Goal: Information Seeking & Learning: Understand process/instructions

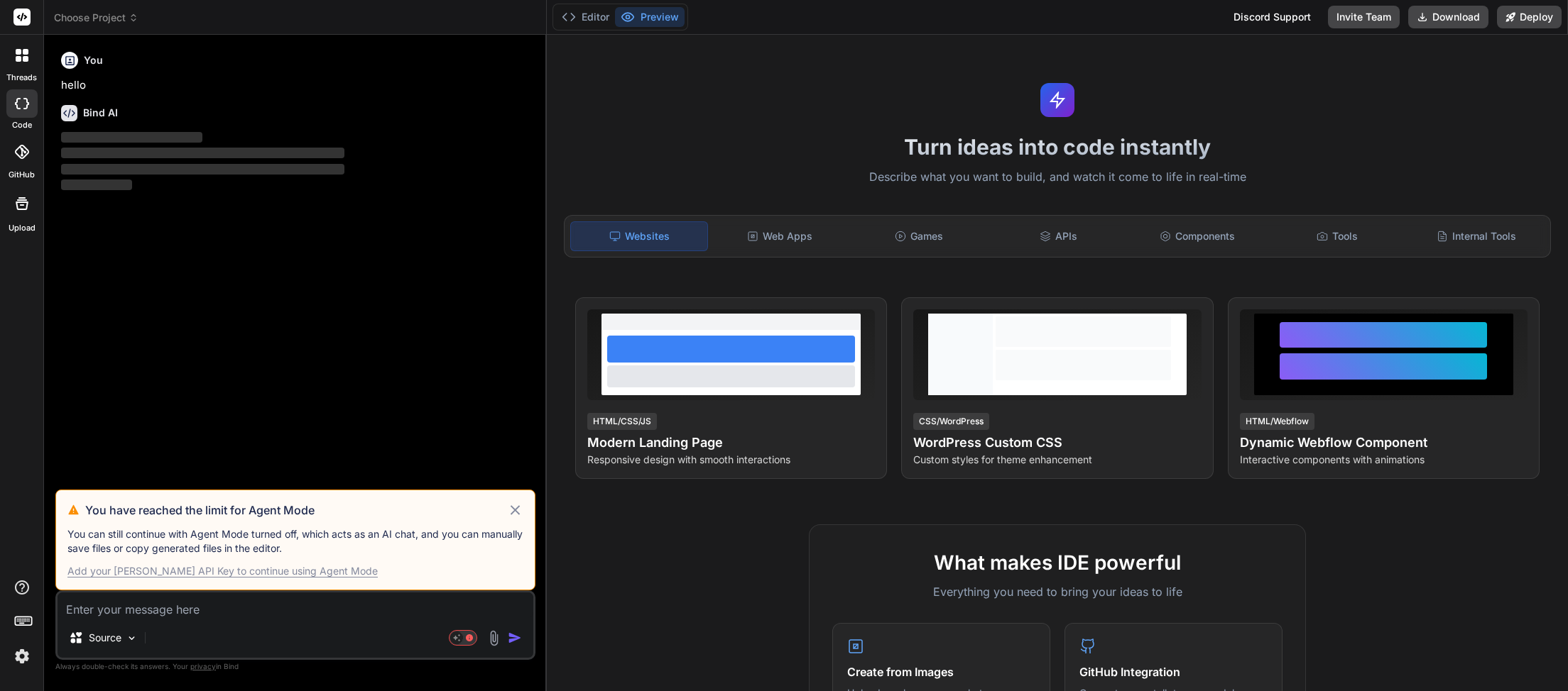
click at [516, 510] on icon at bounding box center [516, 511] width 17 height 17
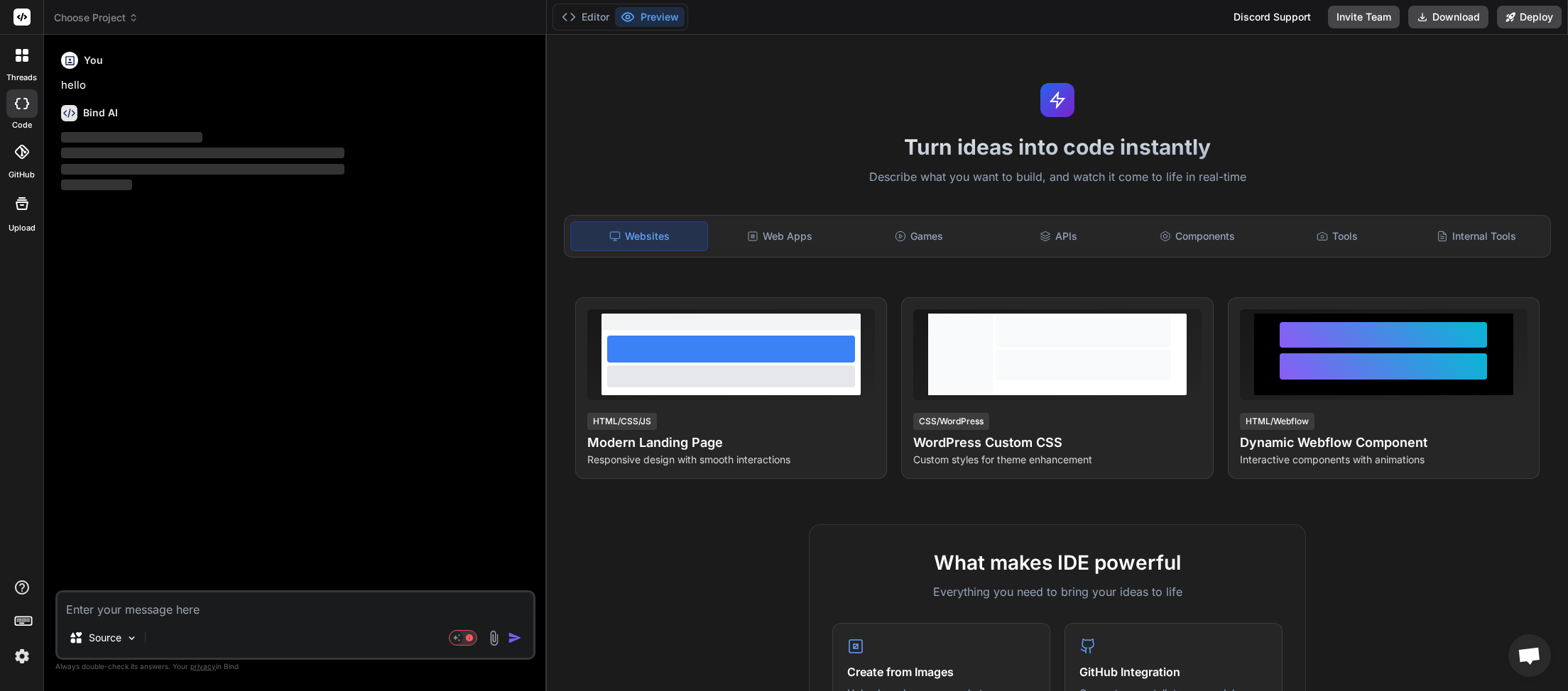
scroll to position [400, 0]
click at [138, 19] on icon at bounding box center [133, 18] width 10 height 10
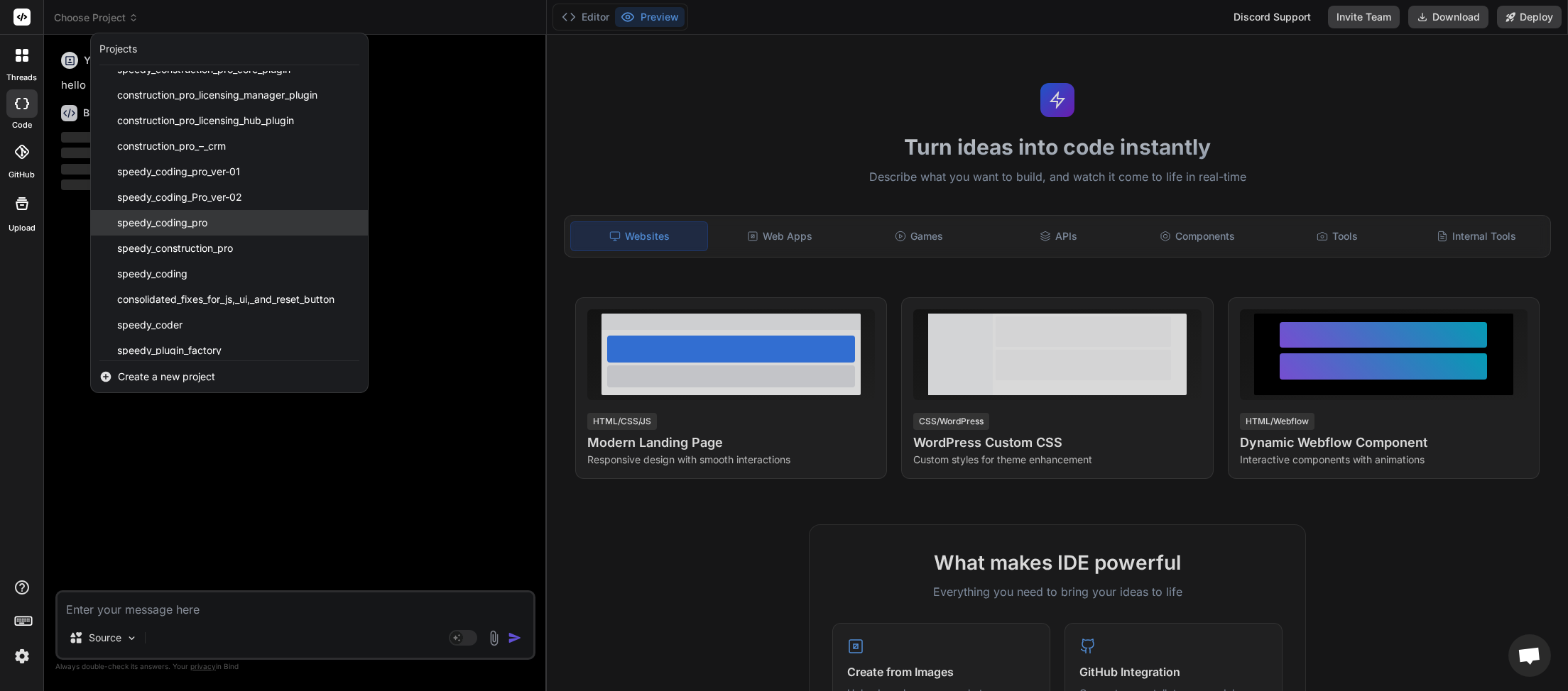
scroll to position [355, 0]
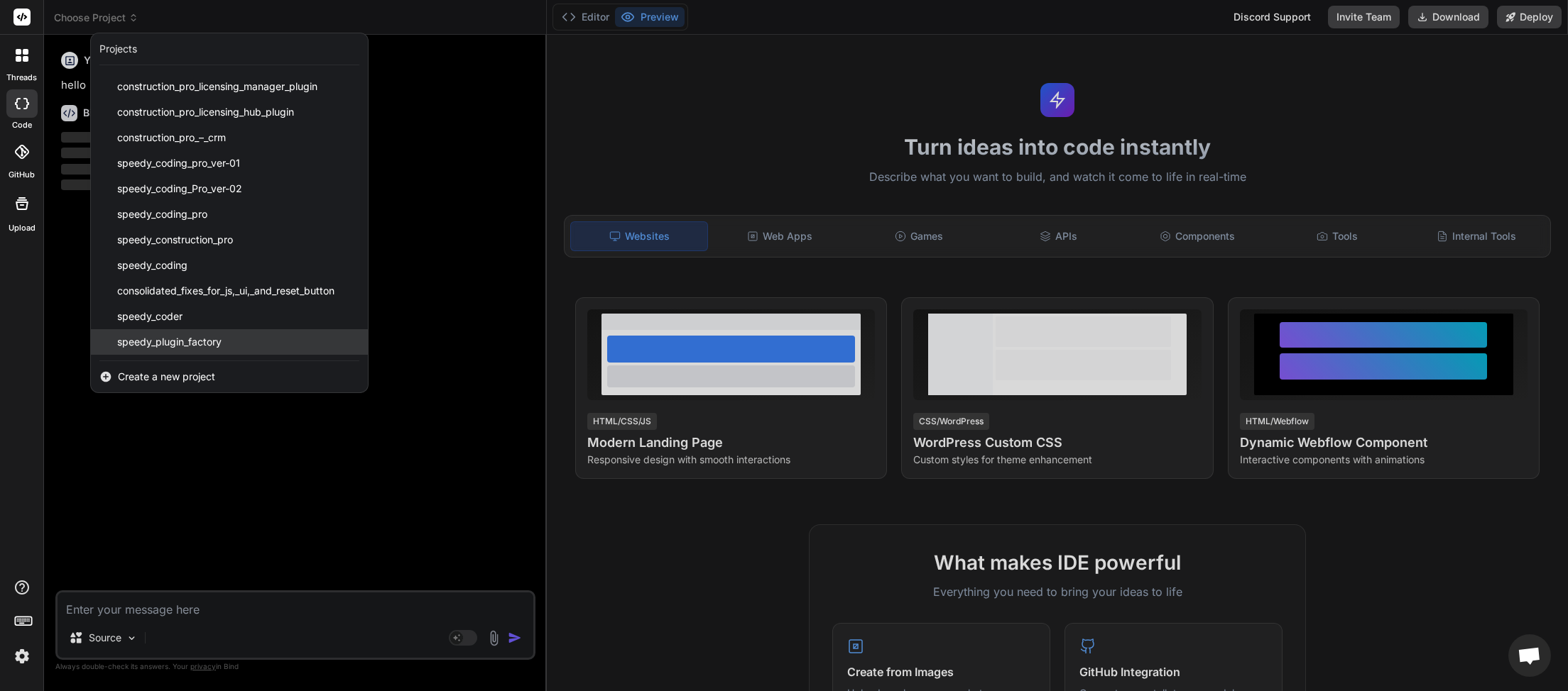
click at [185, 340] on span "speedy_plugin_factory" at bounding box center [169, 341] width 104 height 14
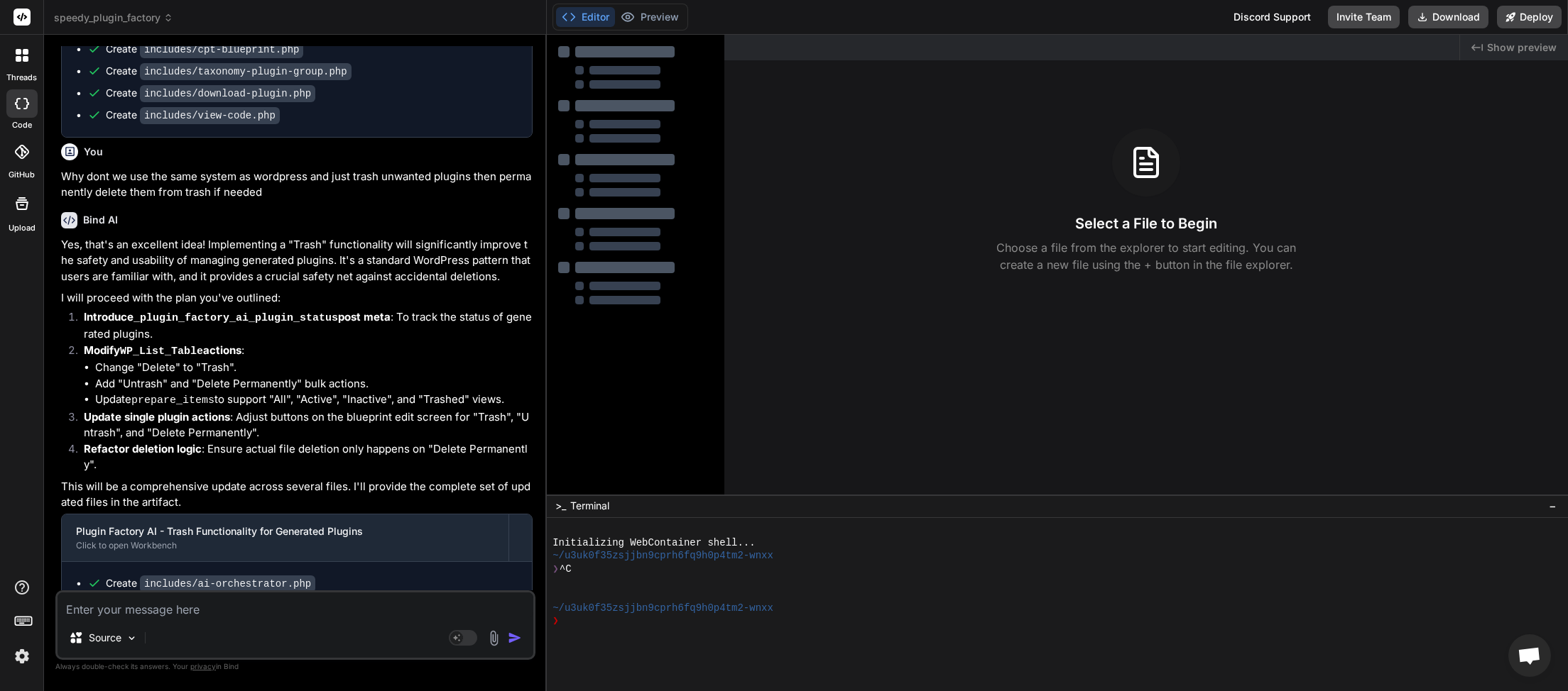
scroll to position [19469, 0]
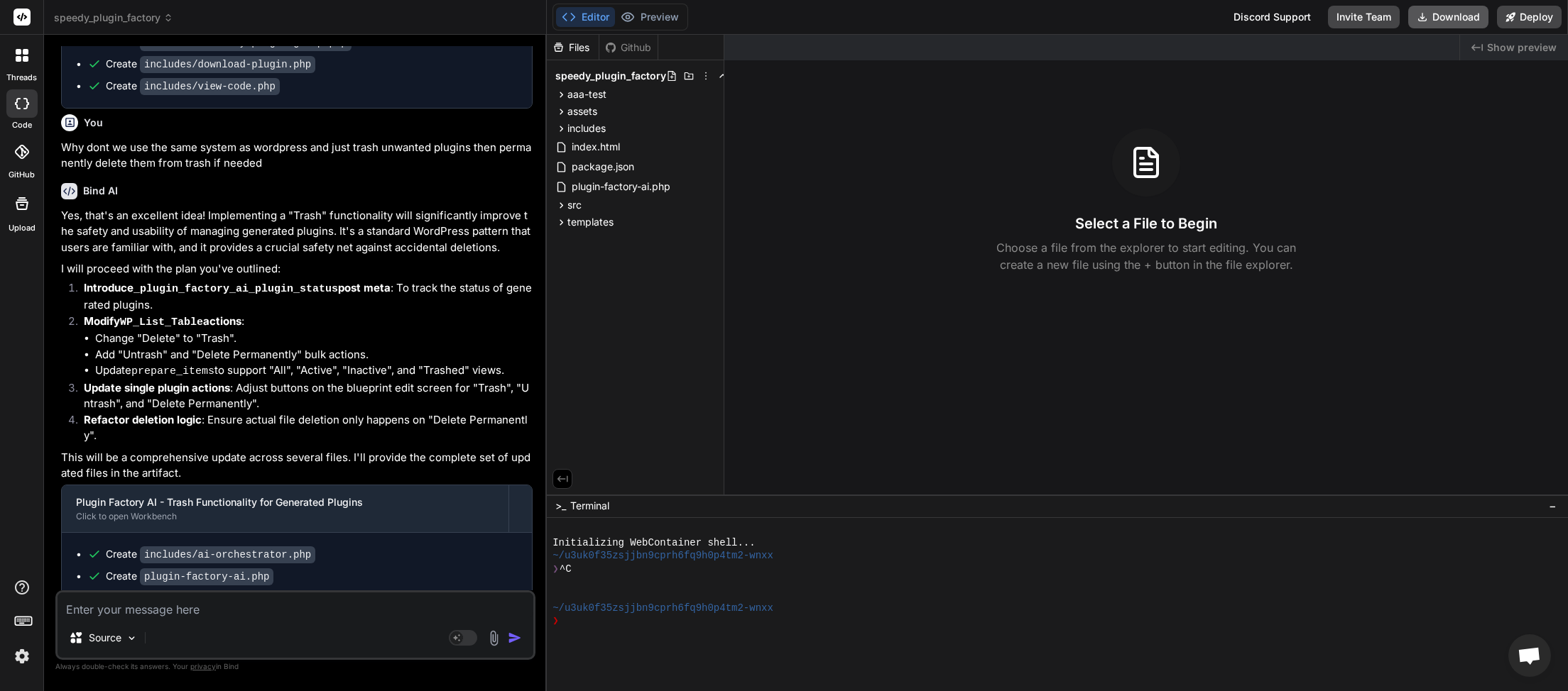
click at [1452, 14] on button "Download" at bounding box center [1449, 17] width 80 height 22
click at [1447, 18] on button "Download" at bounding box center [1449, 17] width 80 height 22
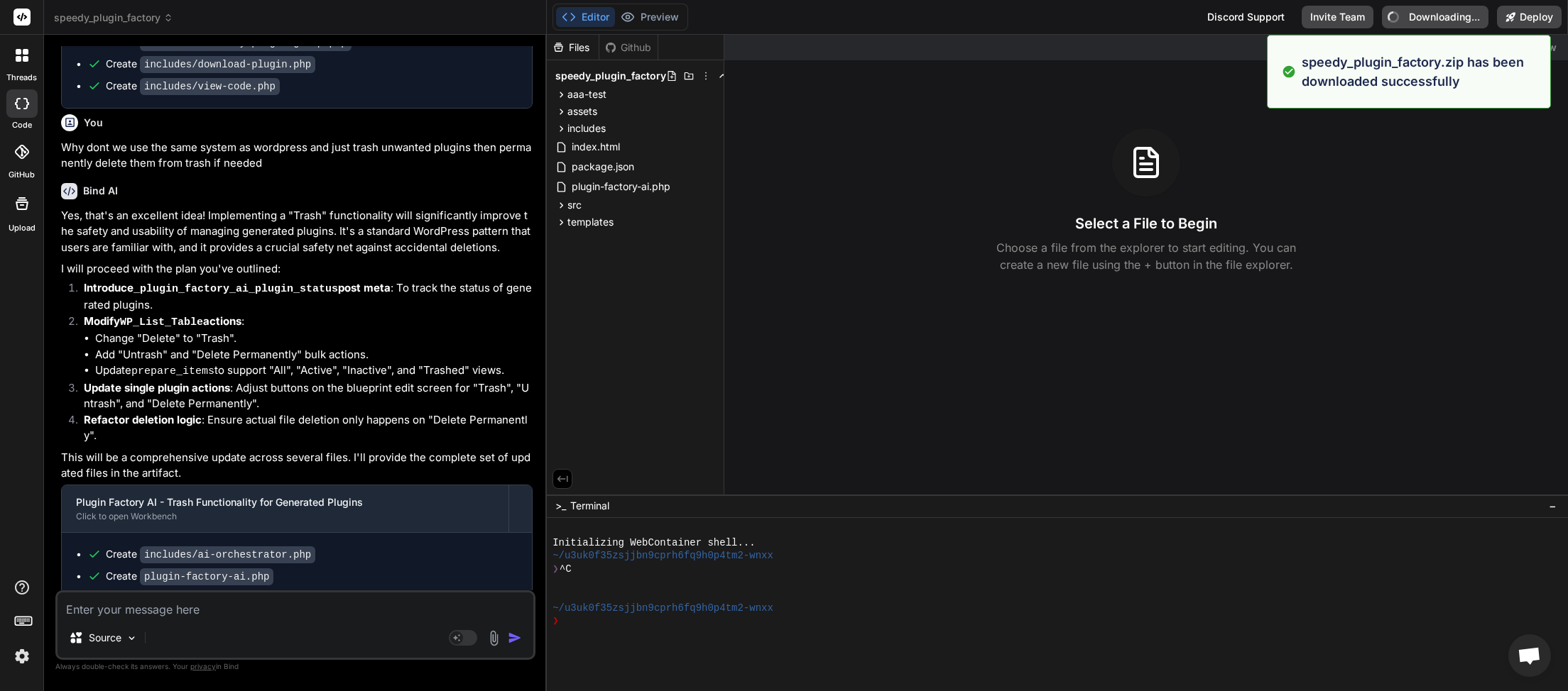
type textarea "x"
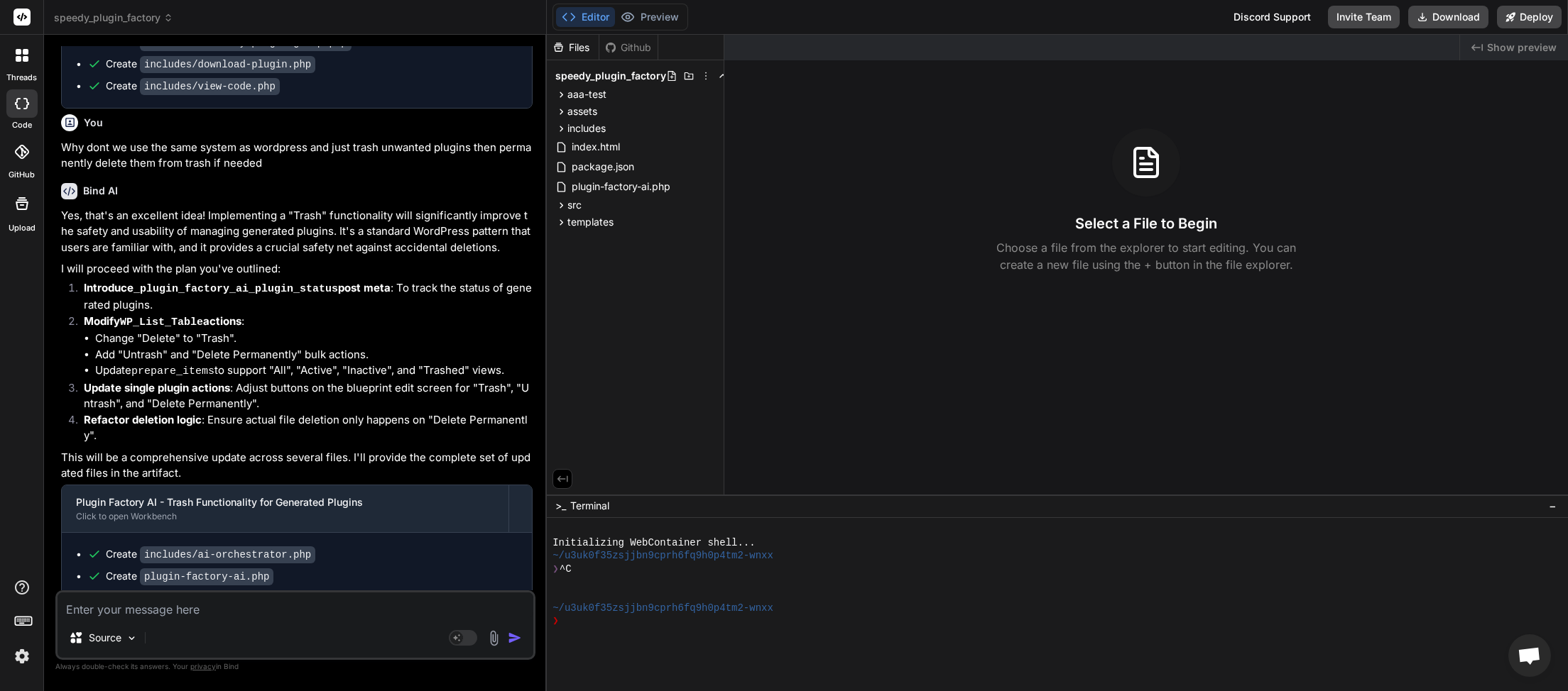
click at [184, 605] on textarea at bounding box center [295, 605] width 476 height 25
type textarea "O"
type textarea "x"
type textarea "Ok"
type textarea "x"
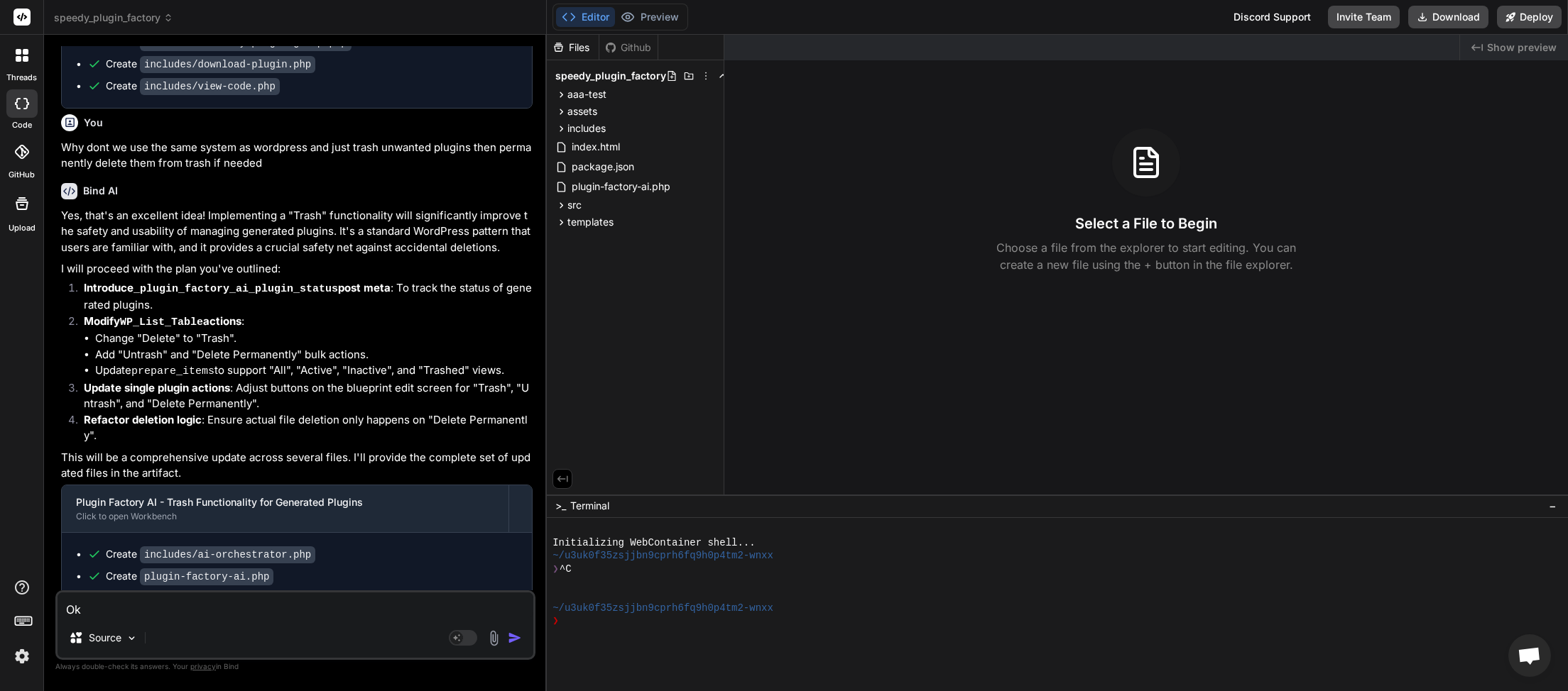
type textarea "Ok"
type textarea "x"
type textarea "Ok i"
type textarea "x"
type textarea "Ok i"
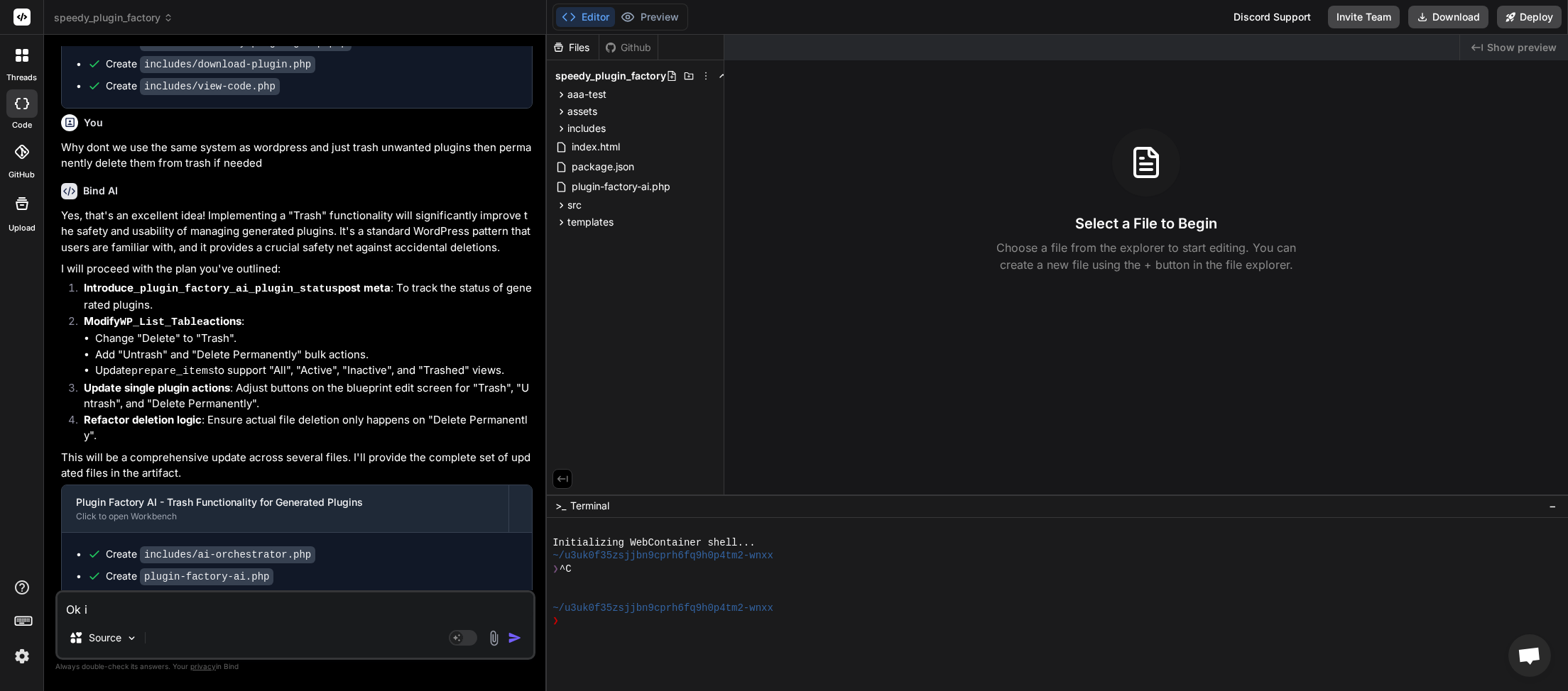
type textarea "x"
type textarea "Ok i s"
type textarea "x"
type textarea "Ok i se"
type textarea "x"
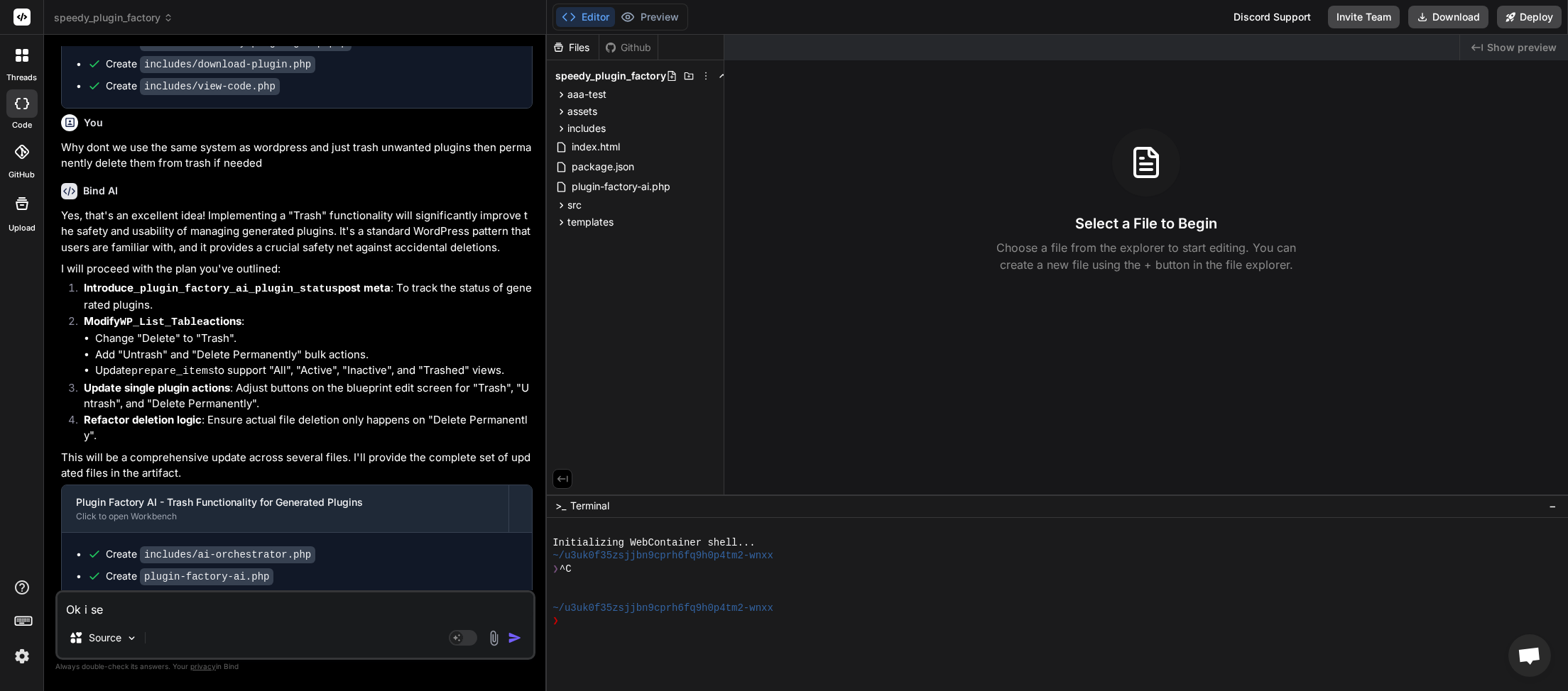
type textarea "Ok i see"
type textarea "x"
type textarea "Ok i see"
type textarea "x"
type textarea "Ok i see i"
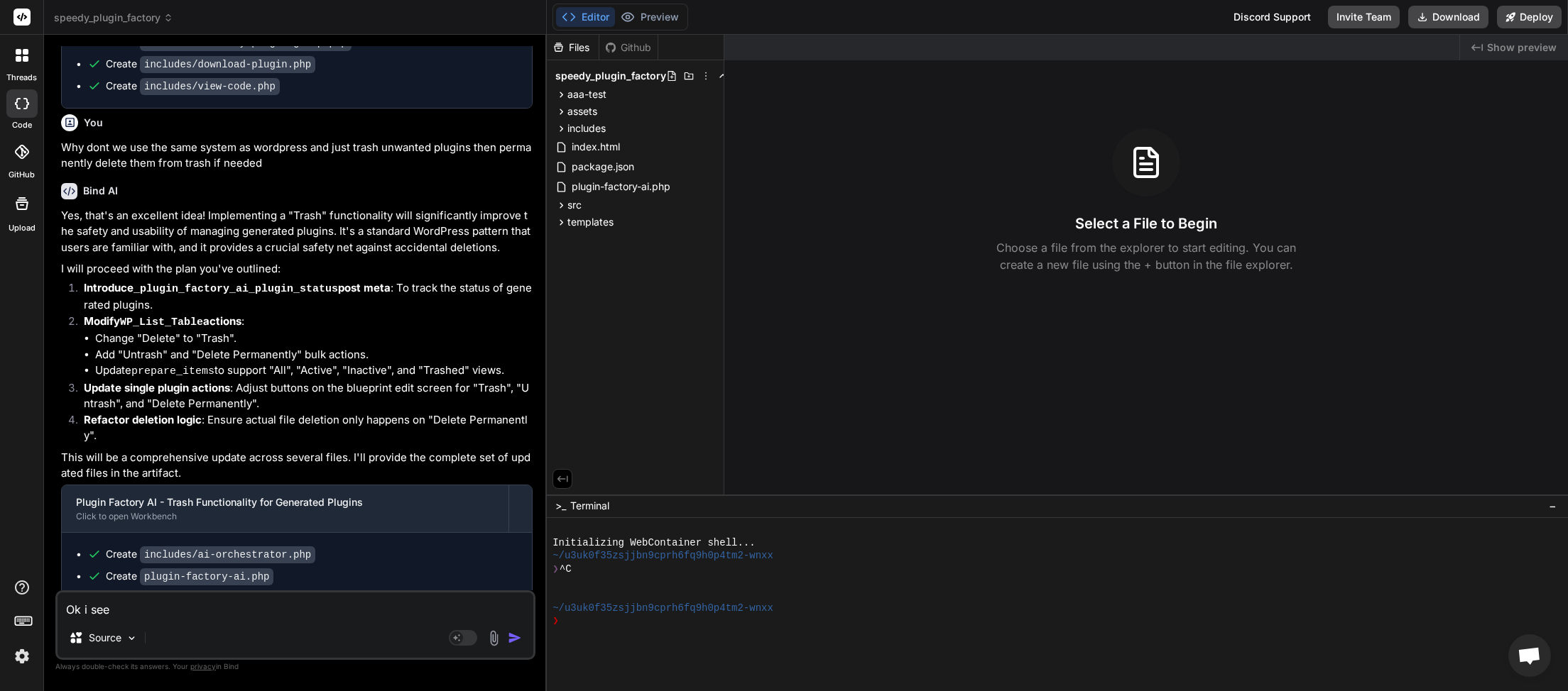
type textarea "x"
type textarea "Ok i see it"
type textarea "x"
type textarea "Ok i see it"
type textarea "x"
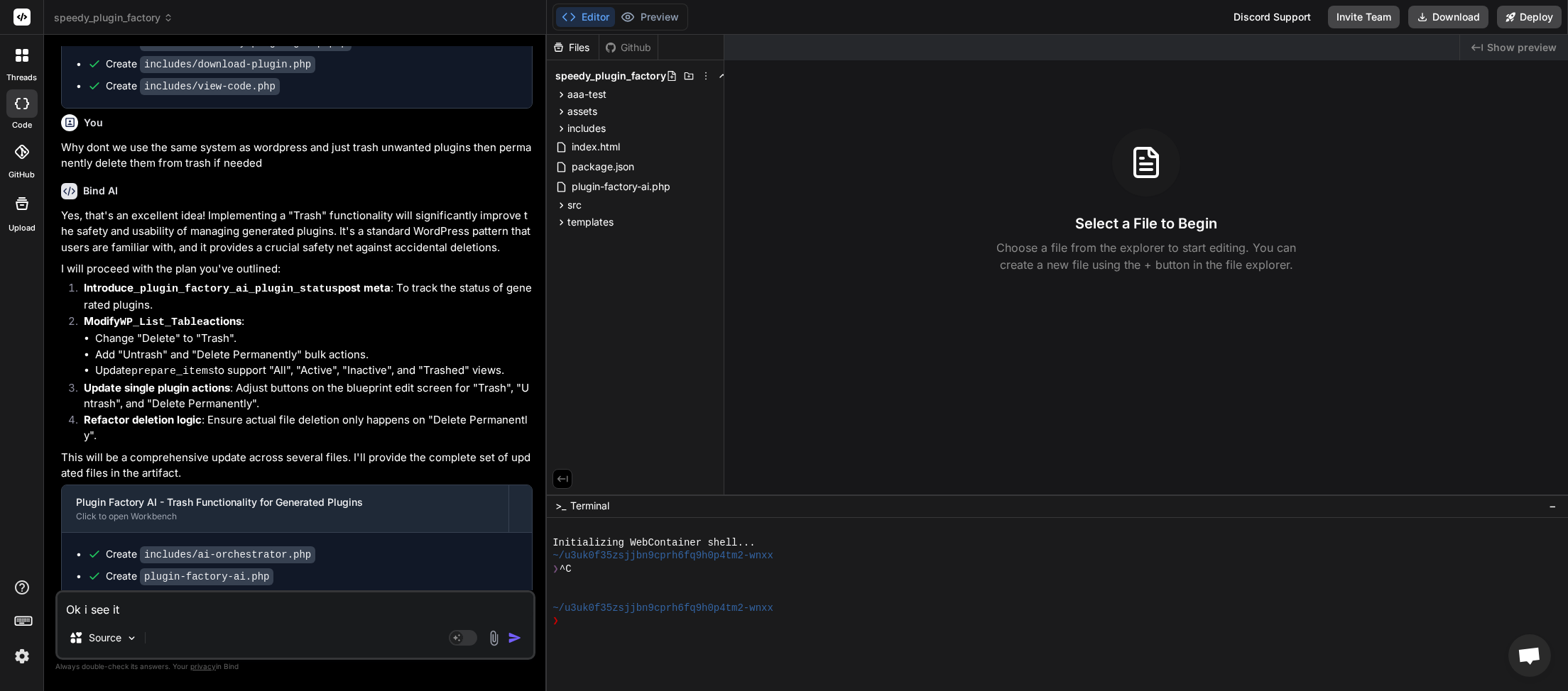
type textarea "Ok i see it w"
type textarea "x"
type textarea "Ok i see it wo"
type textarea "x"
type textarea "Ok i see it wor"
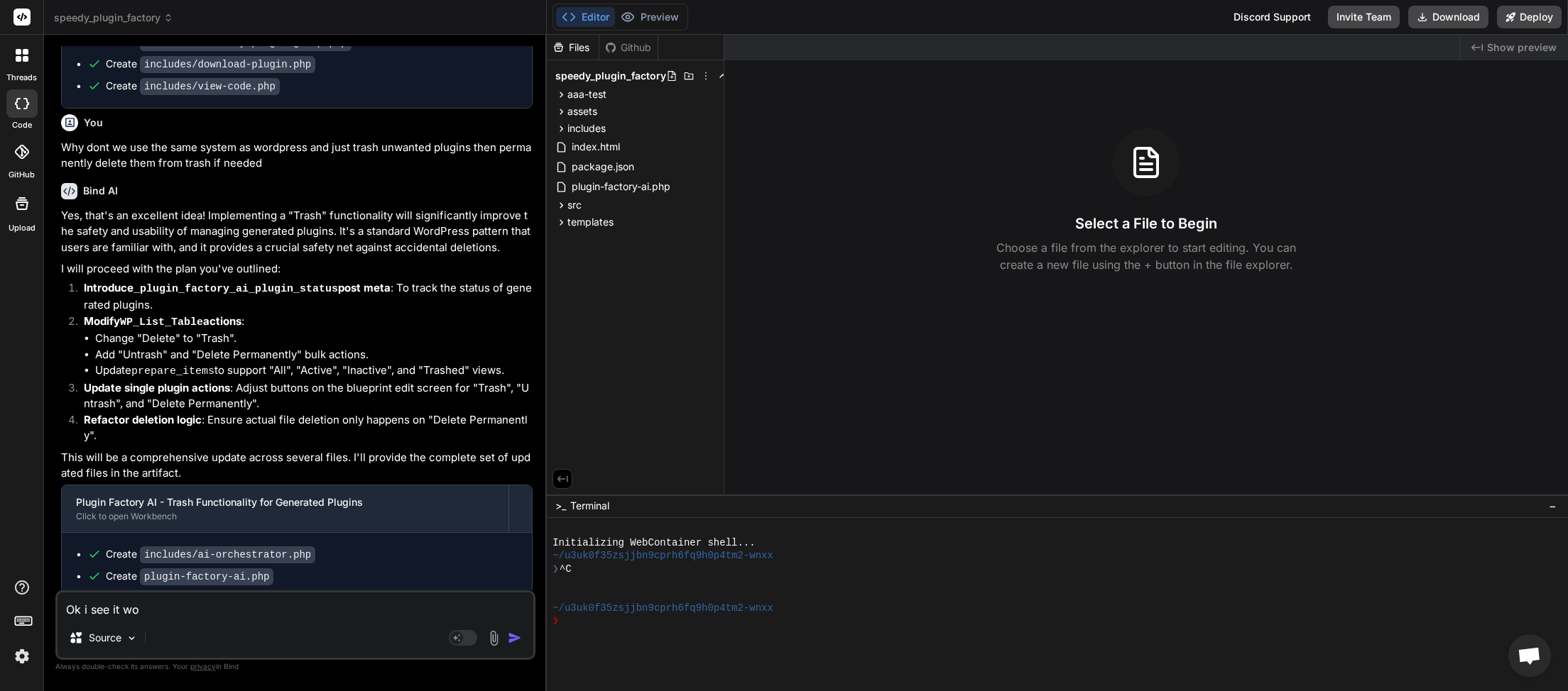
type textarea "x"
type textarea "Ok i see it work"
type textarea "x"
type textarea "Ok i see it worki"
type textarea "x"
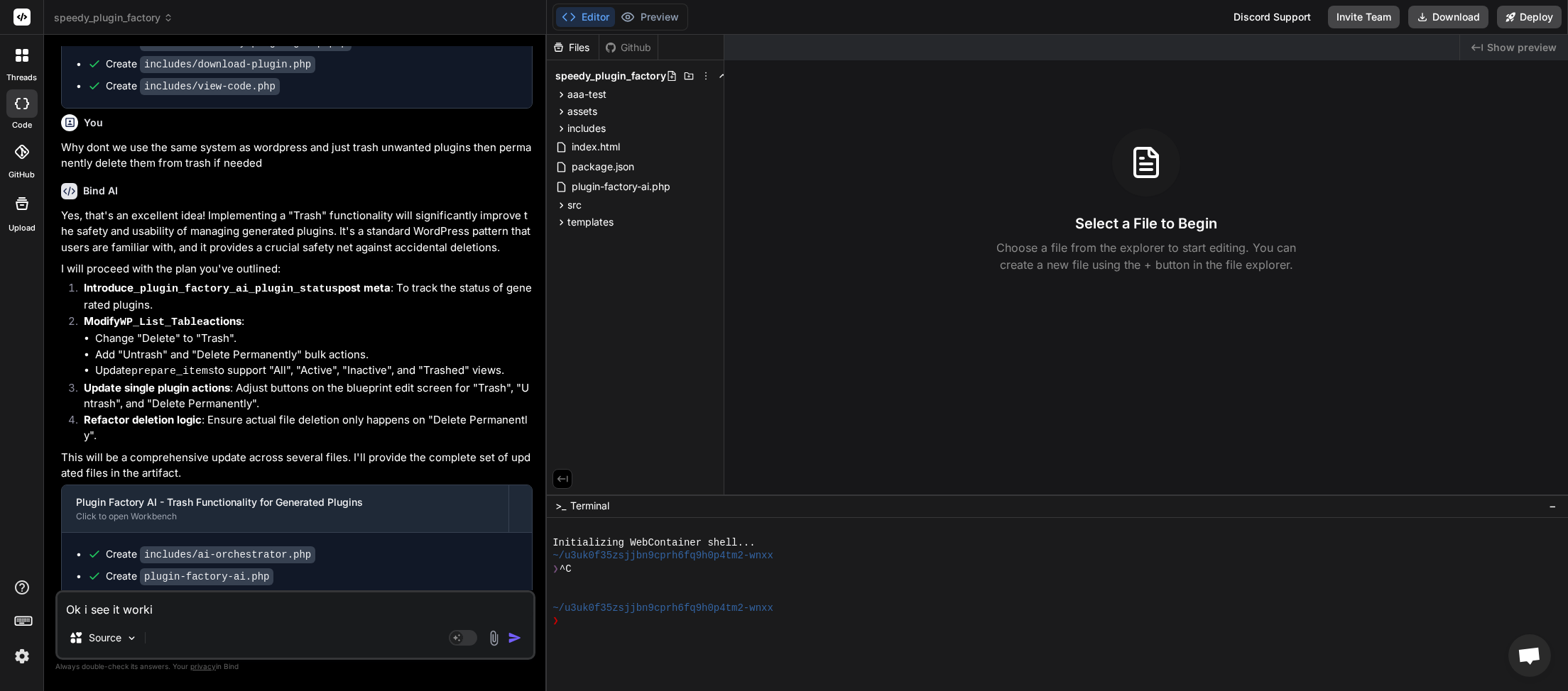
type textarea "Ok i see it workin"
type textarea "x"
type textarea "Ok i see it working"
type textarea "x"
type textarea "Ok i see it working"
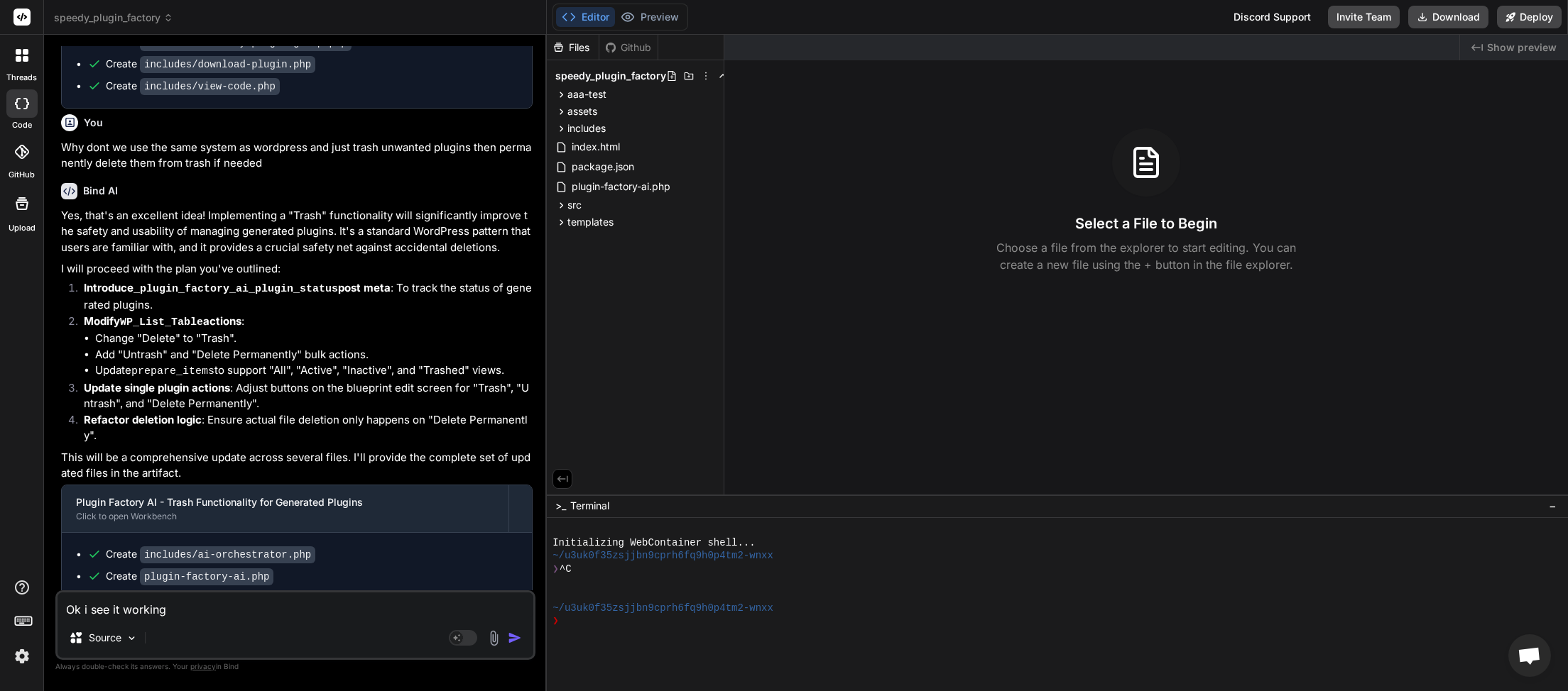
type textarea "x"
type textarea "Ok i see it working n"
type textarea "x"
type textarea "Ok i see it working no"
type textarea "x"
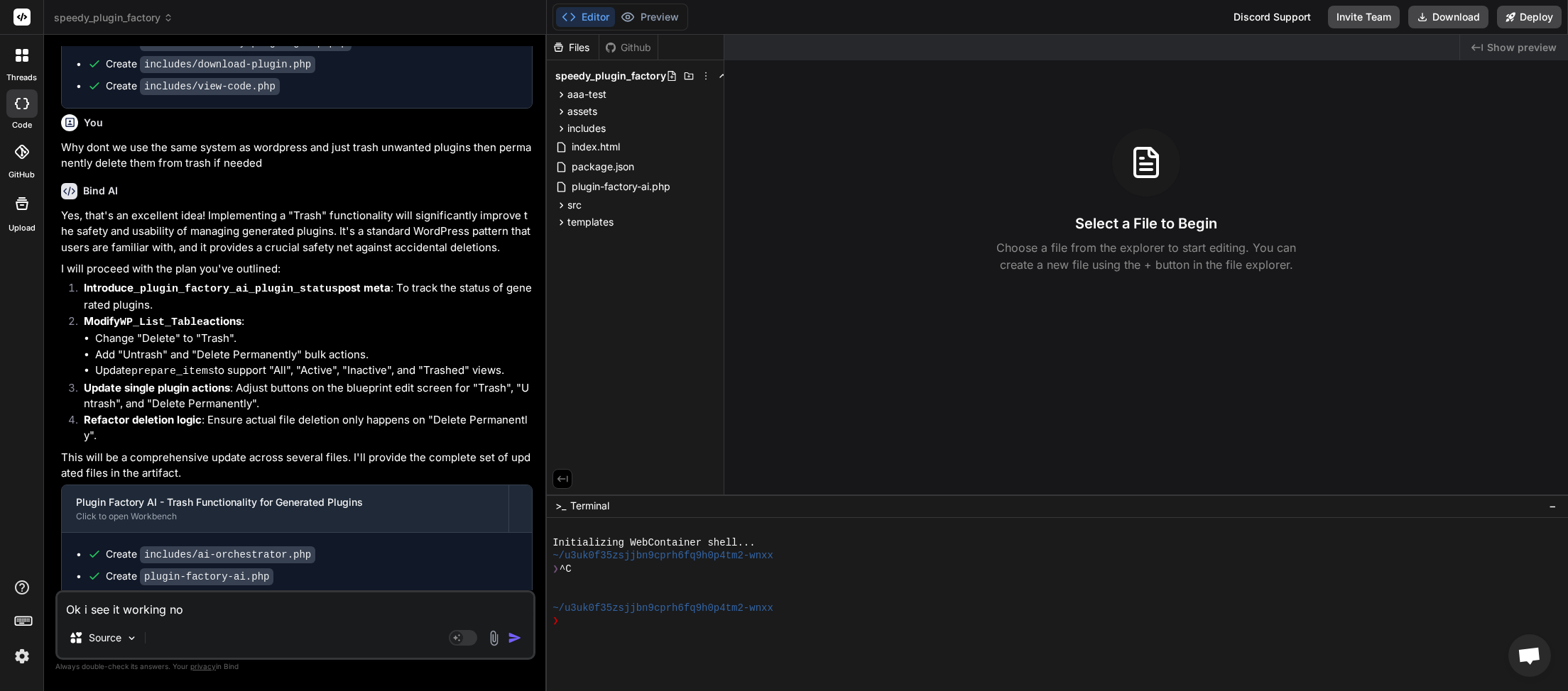
type textarea "Ok i see it working now"
type textarea "x"
type textarea "Ok i see it working now."
type textarea "x"
type textarea "Ok i see it working now."
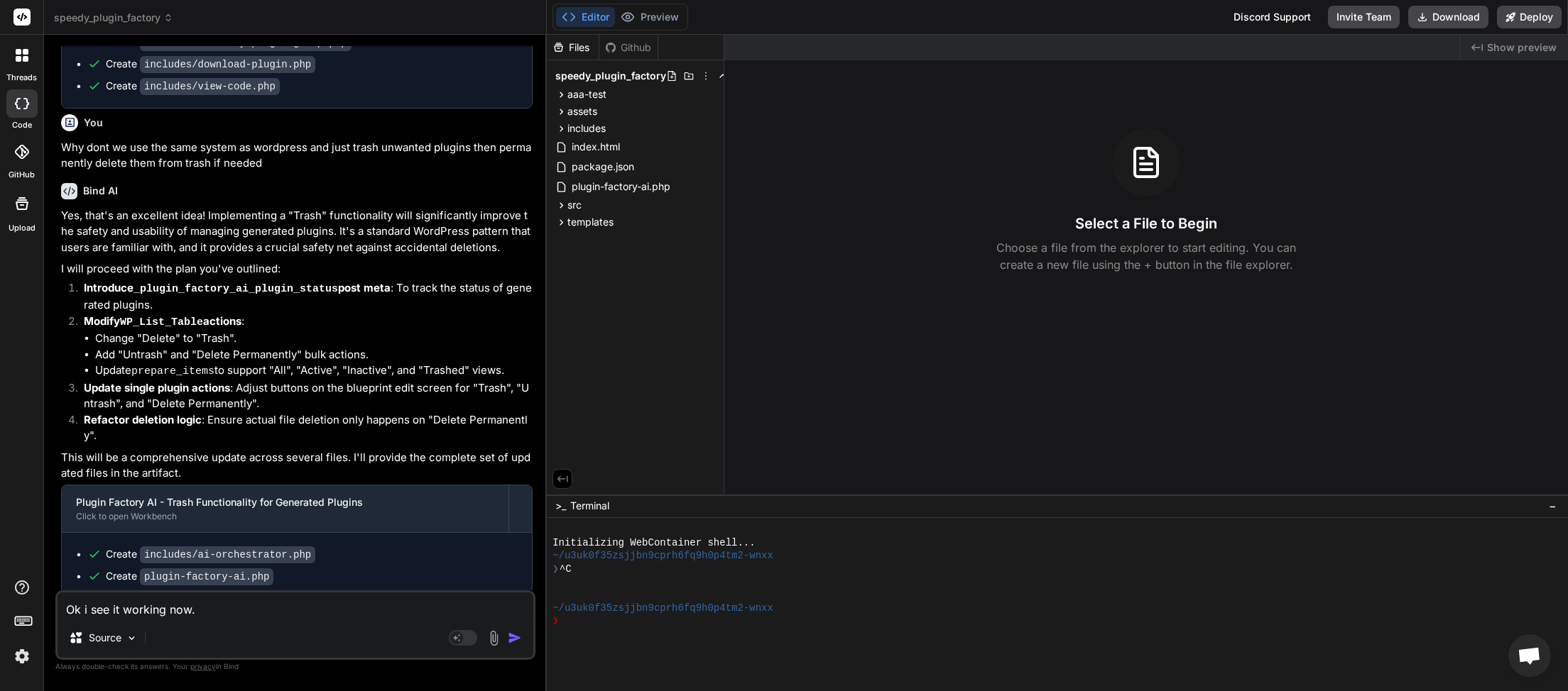
type textarea "x"
type textarea "Ok i see it working now. h"
type textarea "x"
type textarea "Ok i see it working now. ho"
type textarea "x"
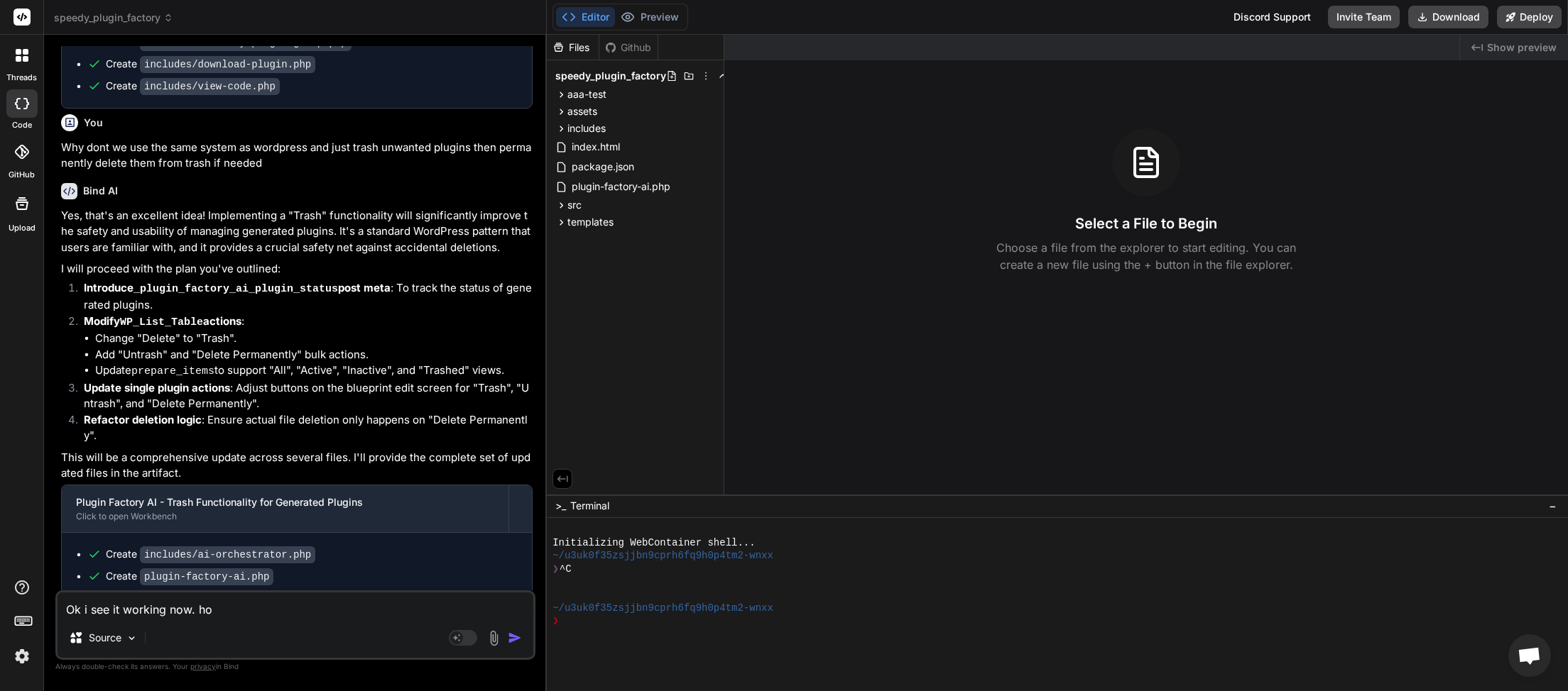
type textarea "Ok i see it working now. how"
type textarea "x"
type textarea "Ok i see it working now. how"
type textarea "x"
type textarea "Ok i see it working now. how d"
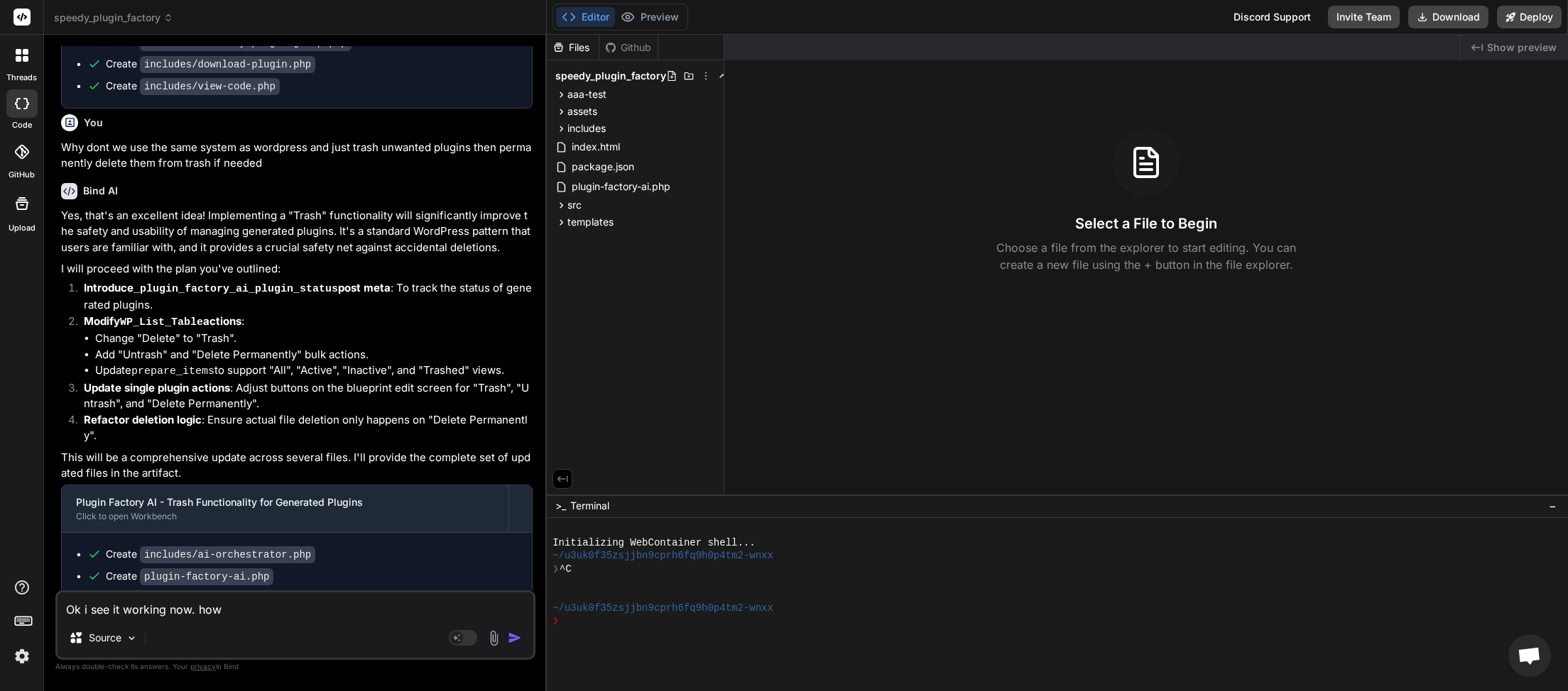
type textarea "x"
type textarea "Ok i see it working now. how do"
type textarea "x"
type textarea "Ok i see it working now. how do"
type textarea "x"
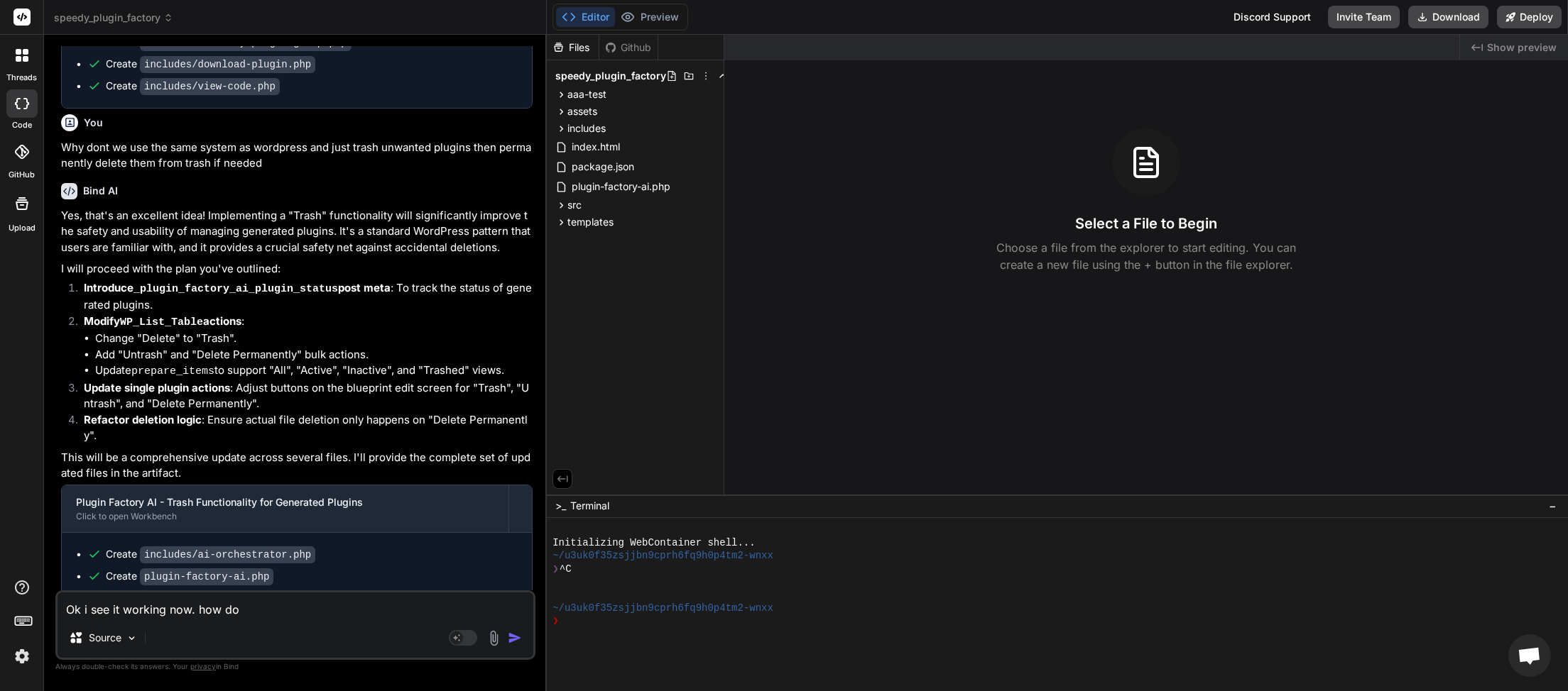
type textarea "Ok i see it working now. how do w"
type textarea "x"
type textarea "Ok i see it working now. how do we"
type textarea "x"
type textarea "Ok i see it working now. how do we"
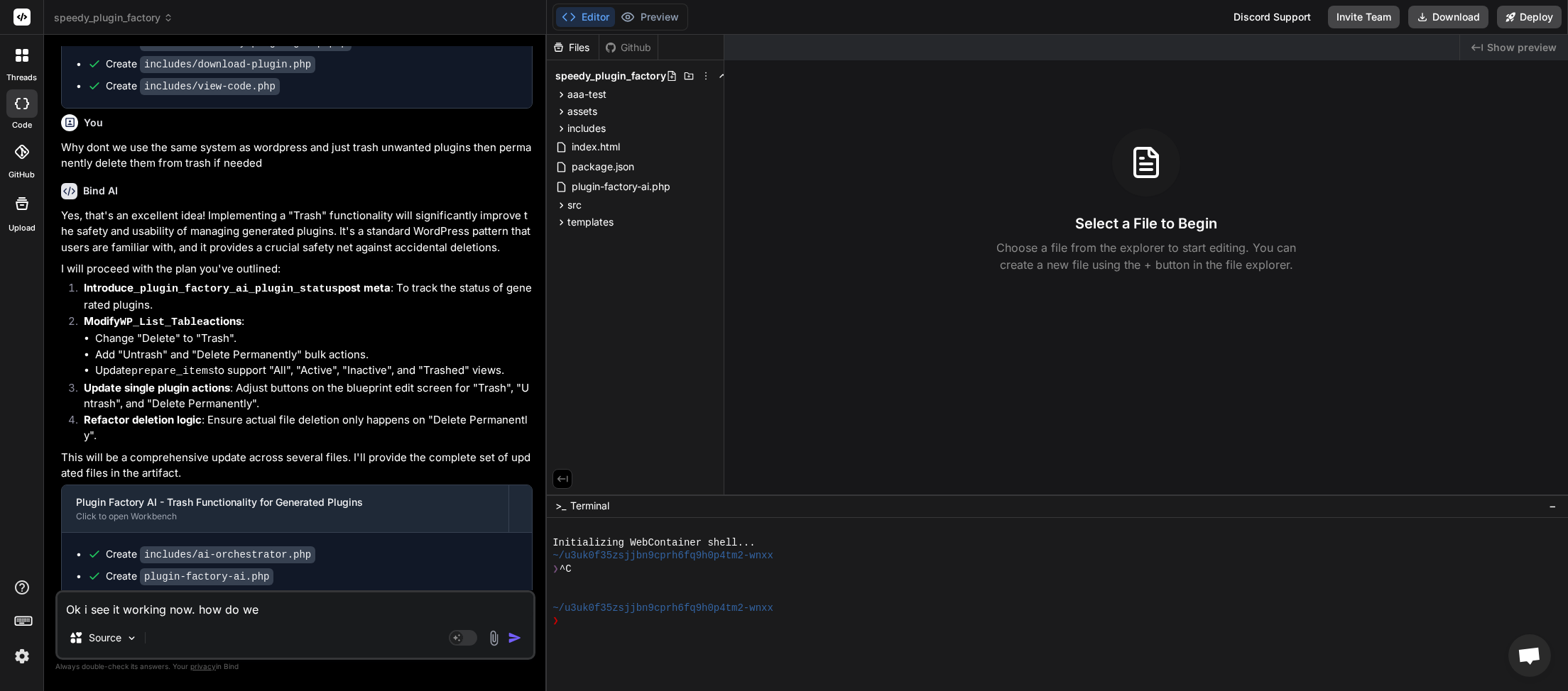
type textarea "x"
type textarea "Ok i see it working now. how do we e"
type textarea "x"
type textarea "Ok i see it working now. how do we em"
type textarea "x"
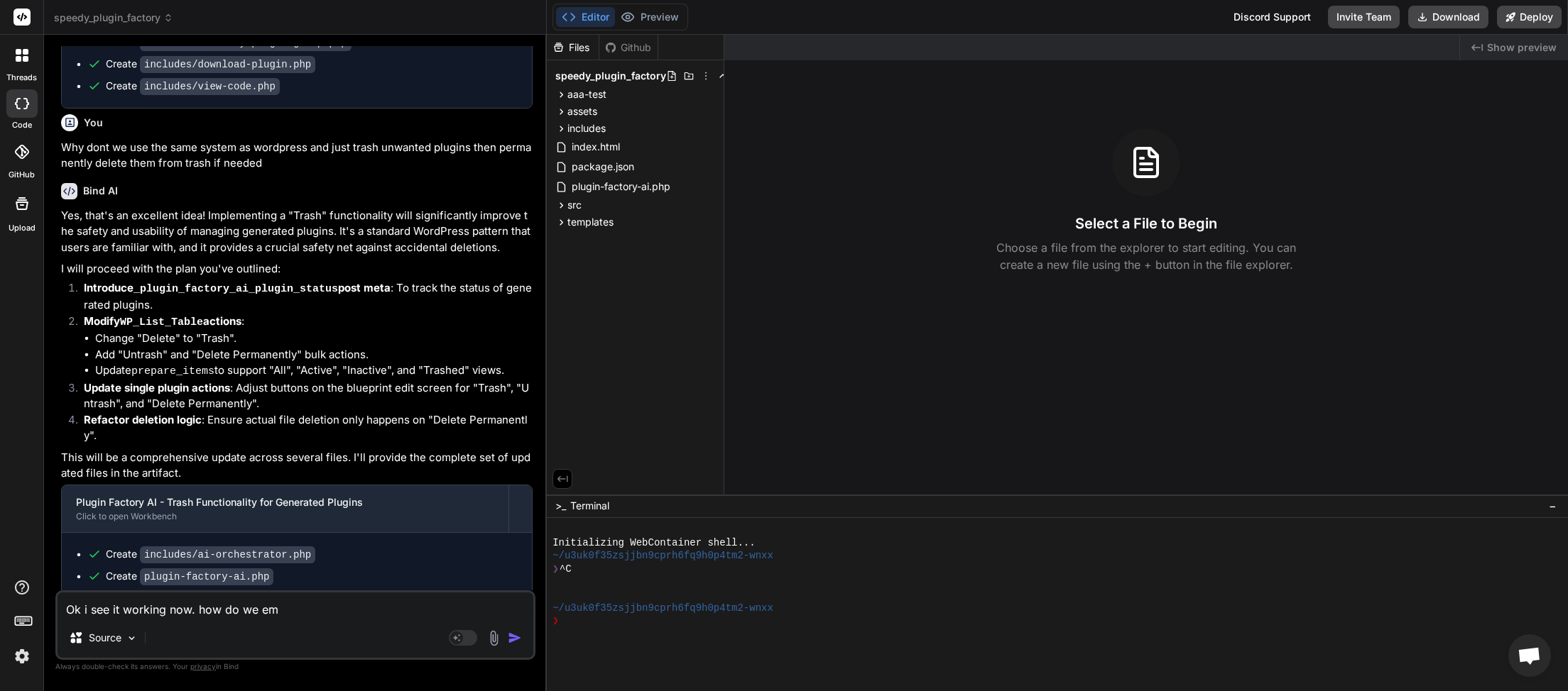
type textarea "Ok i see it working now. how do we emp"
type textarea "x"
type textarea "Ok i see it working now. how do we empt"
type textarea "x"
type textarea "Ok i see it working now. how do we empty"
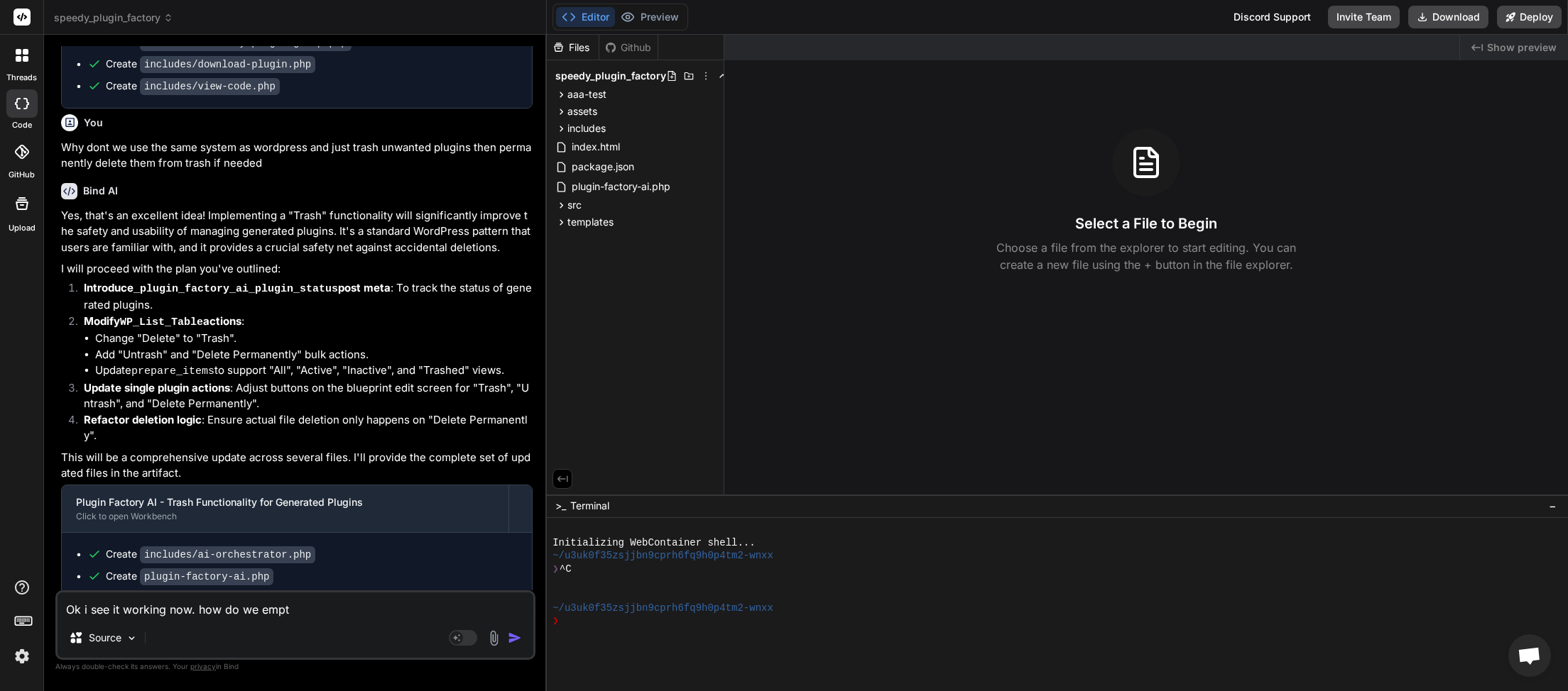
type textarea "x"
type textarea "Ok i see it working now. how do we empty"
type textarea "x"
type textarea "Ok i see it working now. how do we empty t"
type textarea "x"
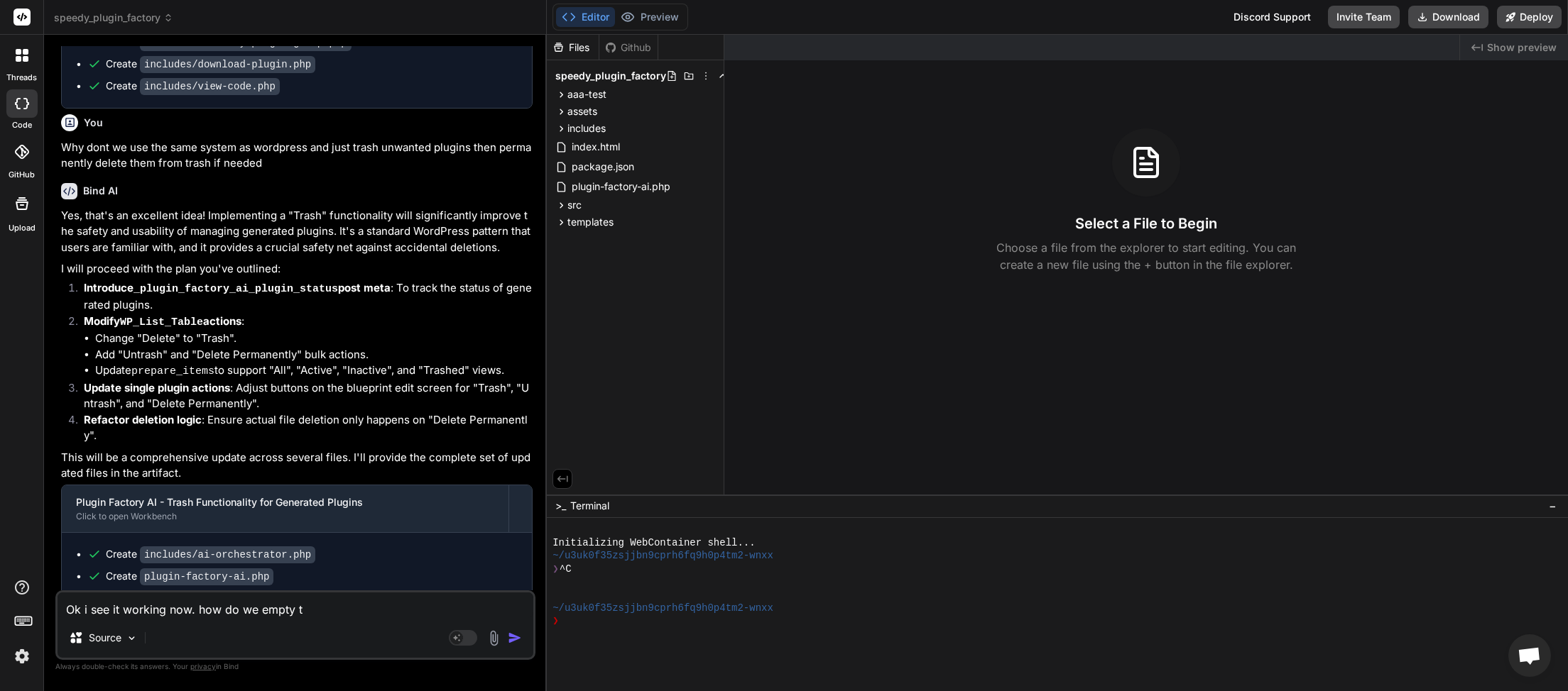
type textarea "Ok i see it working now. how do we empty th"
type textarea "x"
type textarea "Ok i see it working now. how do we empty the"
type textarea "x"
type textarea "Ok i see it working now. how do we empty the"
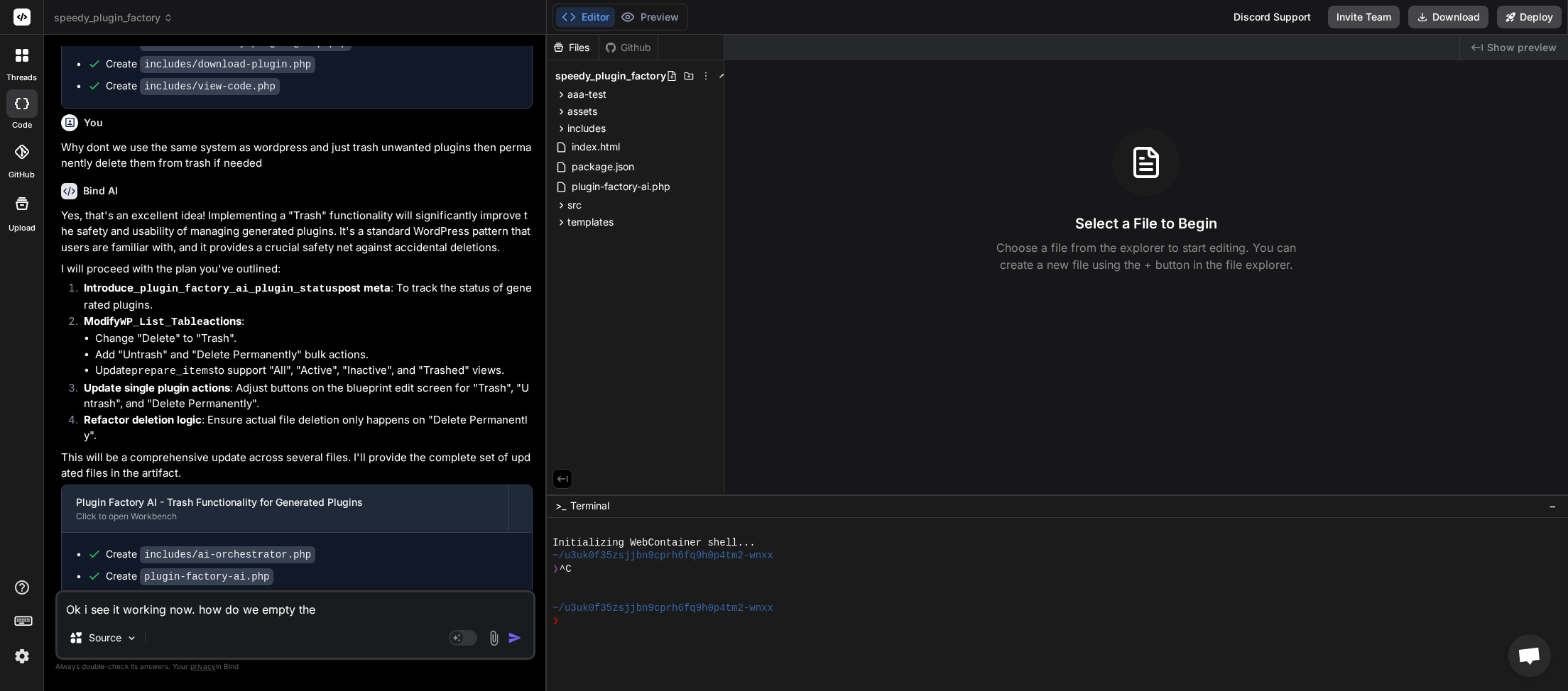
type textarea "x"
type textarea "Ok i see it working now. how do we empty the t"
type textarea "x"
type textarea "Ok i see it working now. how do we empty the tr"
type textarea "x"
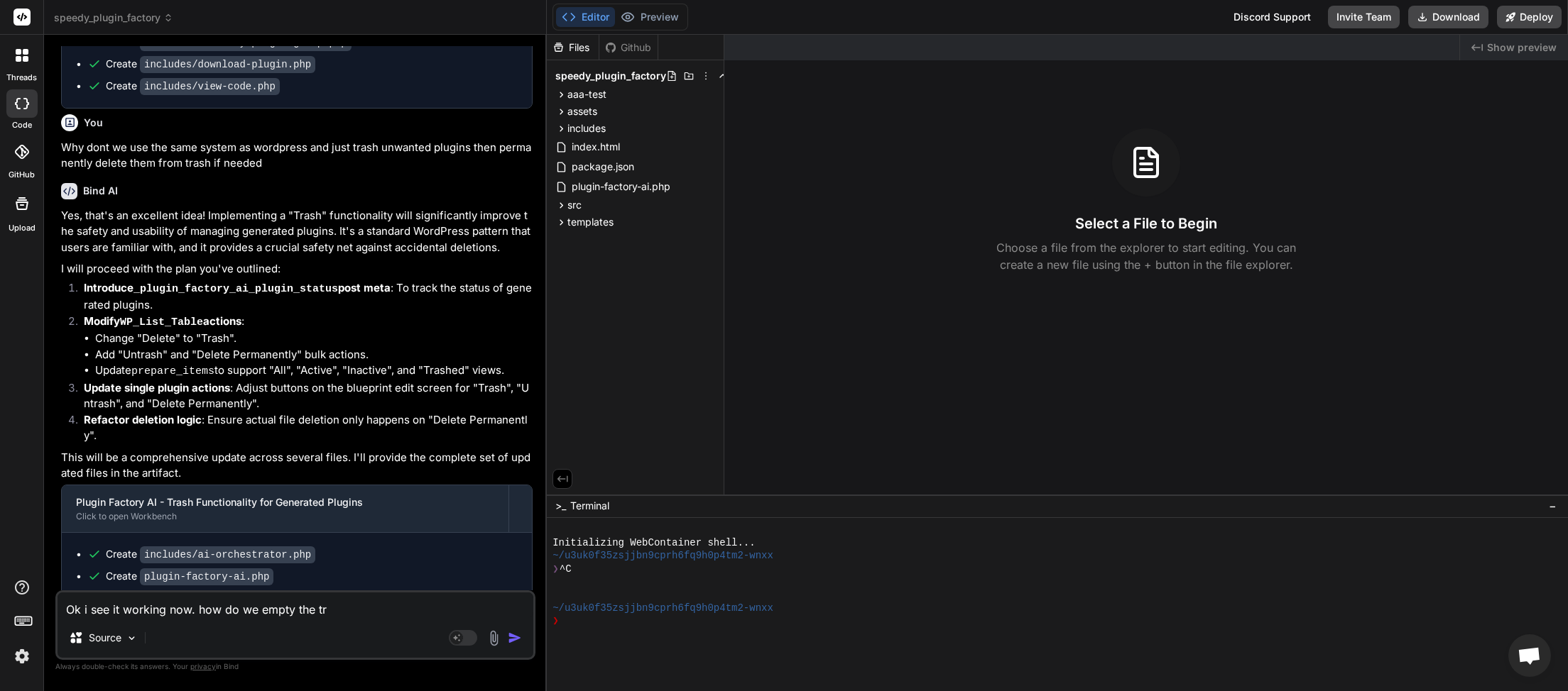
type textarea "Ok i see it working now. how do we empty the tra"
type textarea "x"
type textarea "Ok i see it working now. how do we empty the tras"
type textarea "x"
type textarea "Ok i see it working now. how do we empty the trash"
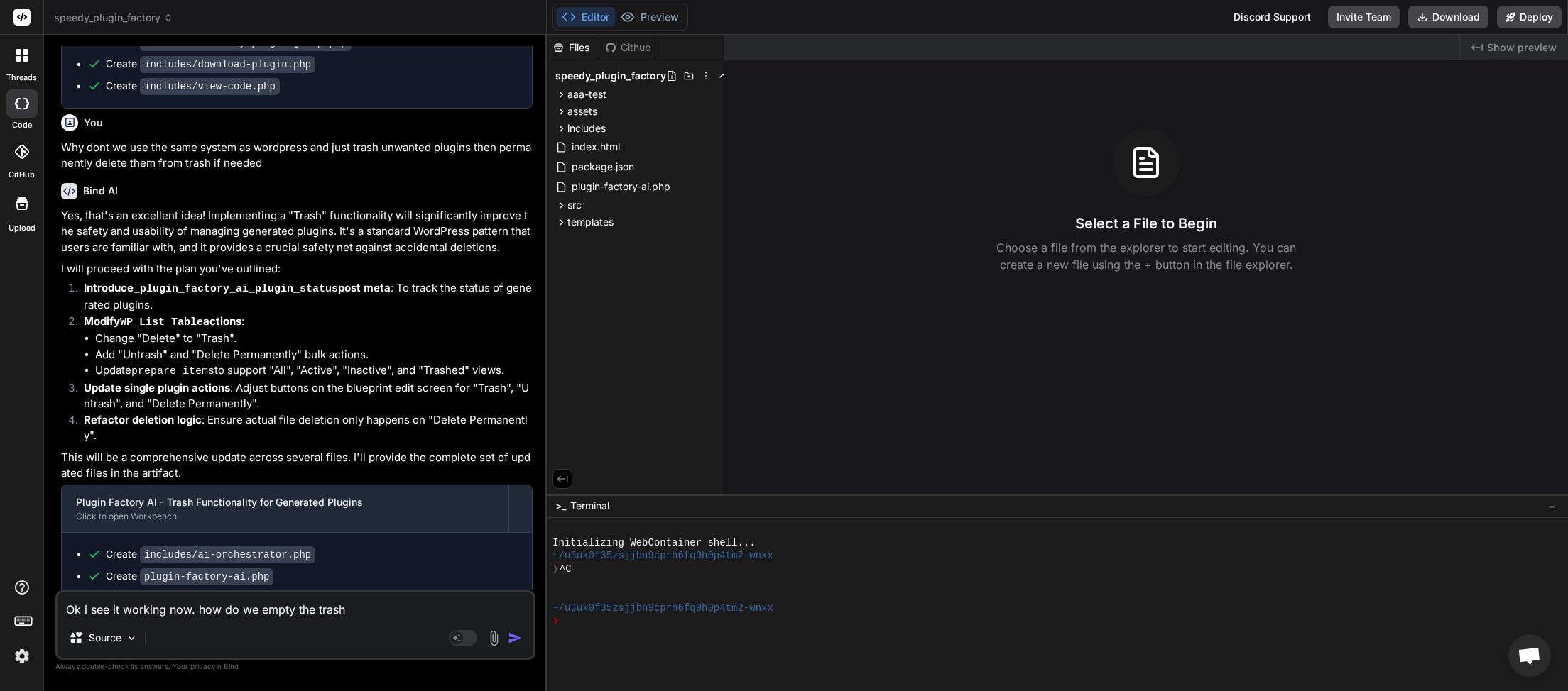
type textarea "x"
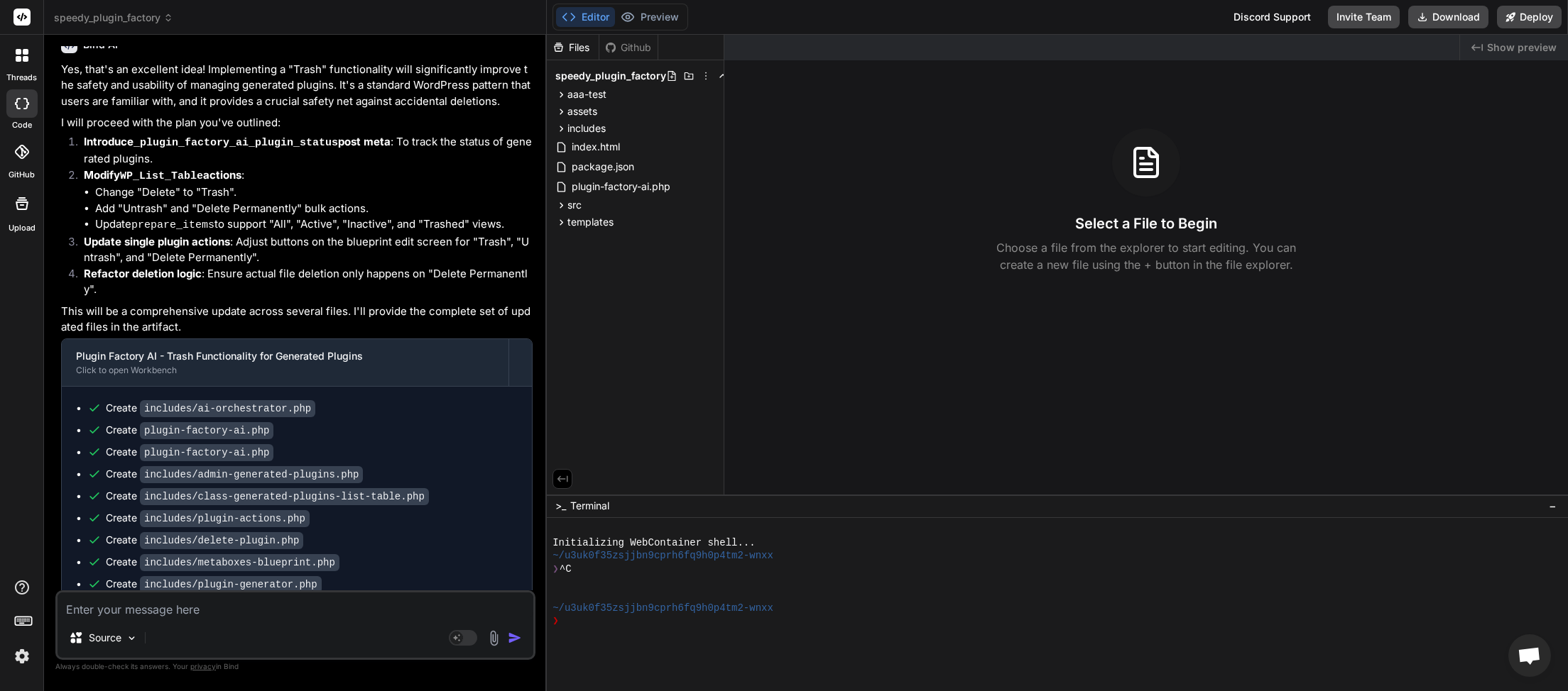
scroll to position [19617, 0]
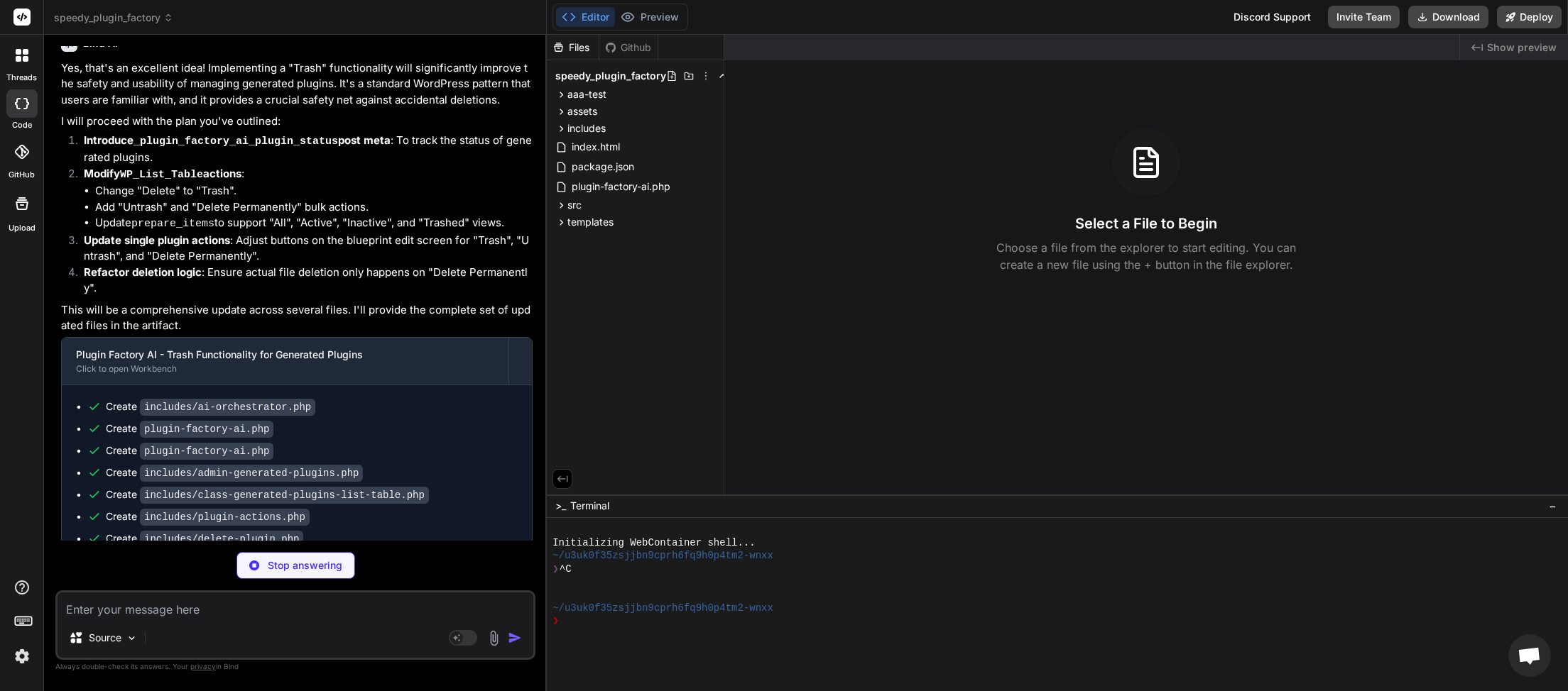
type textarea "x"
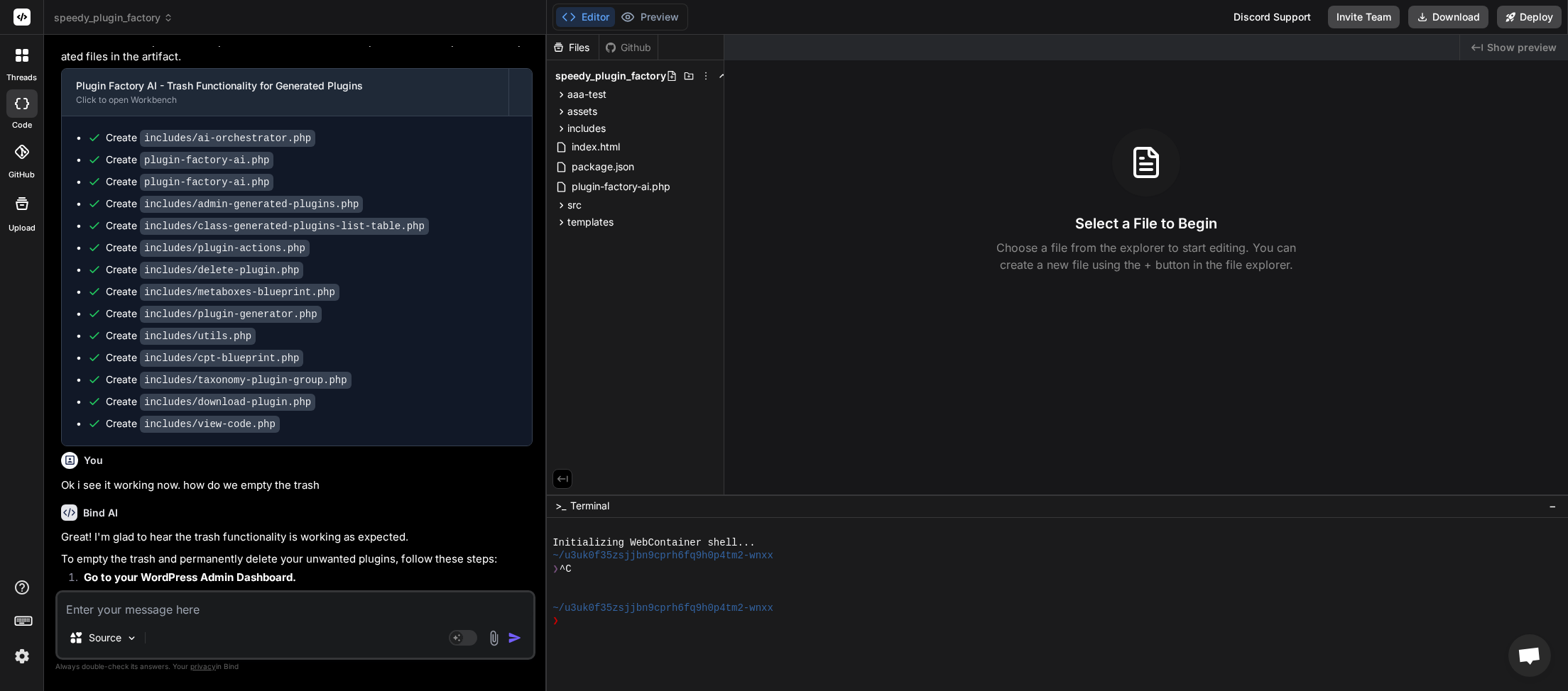
scroll to position [400, 0]
click at [157, 597] on textarea at bounding box center [295, 605] width 476 height 25
type textarea "t"
type textarea "x"
type textarea "th"
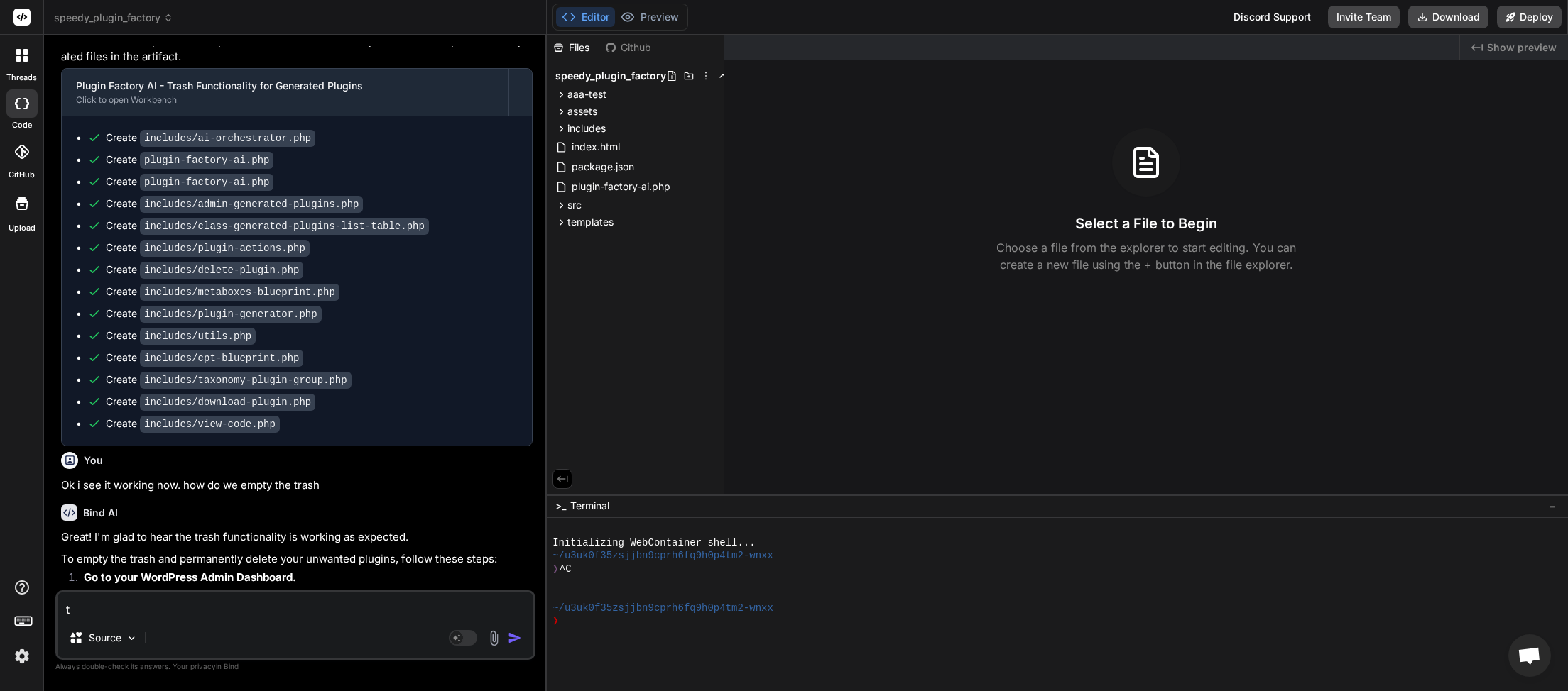
type textarea "x"
type textarea "the"
type textarea "x"
type textarea "ther"
type textarea "x"
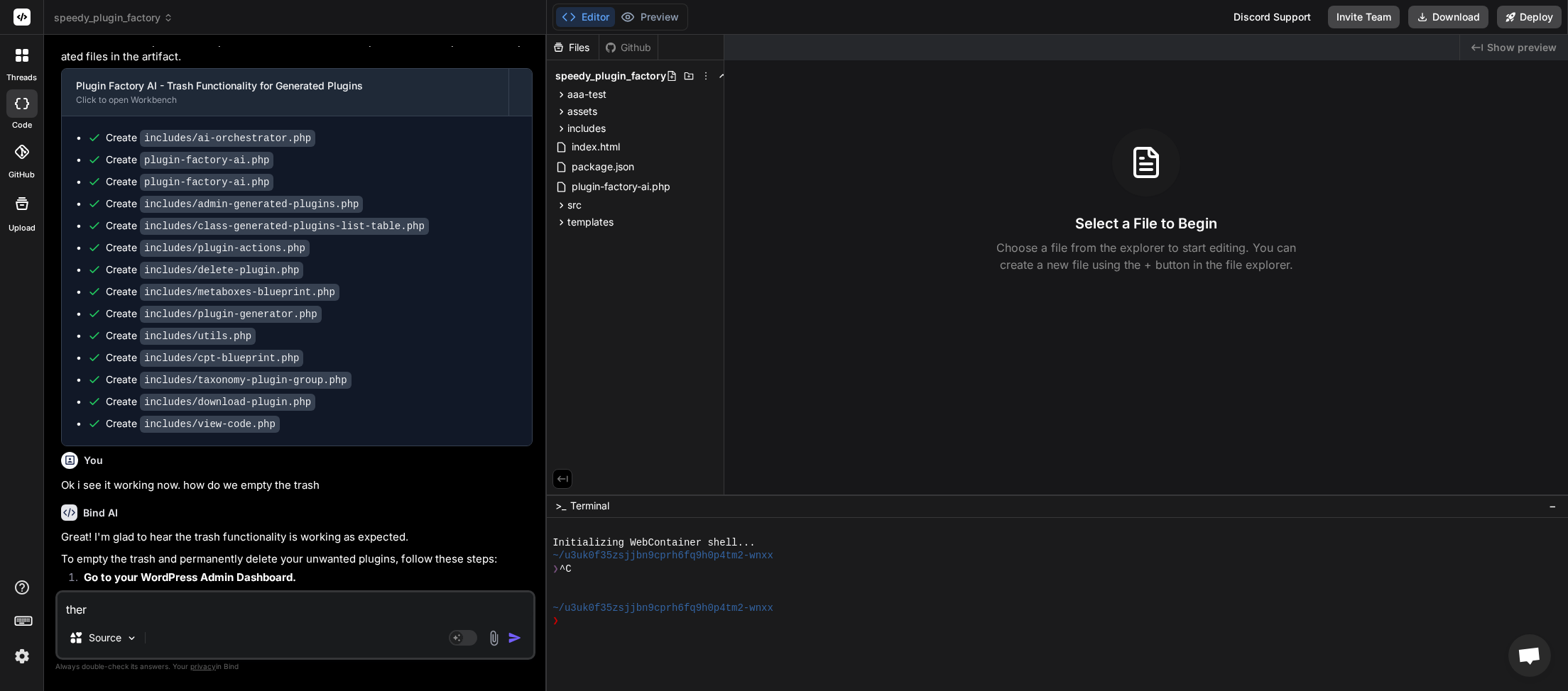
type textarea "there"
type textarea "x"
type textarea "there"
type textarea "x"
type textarea "there i"
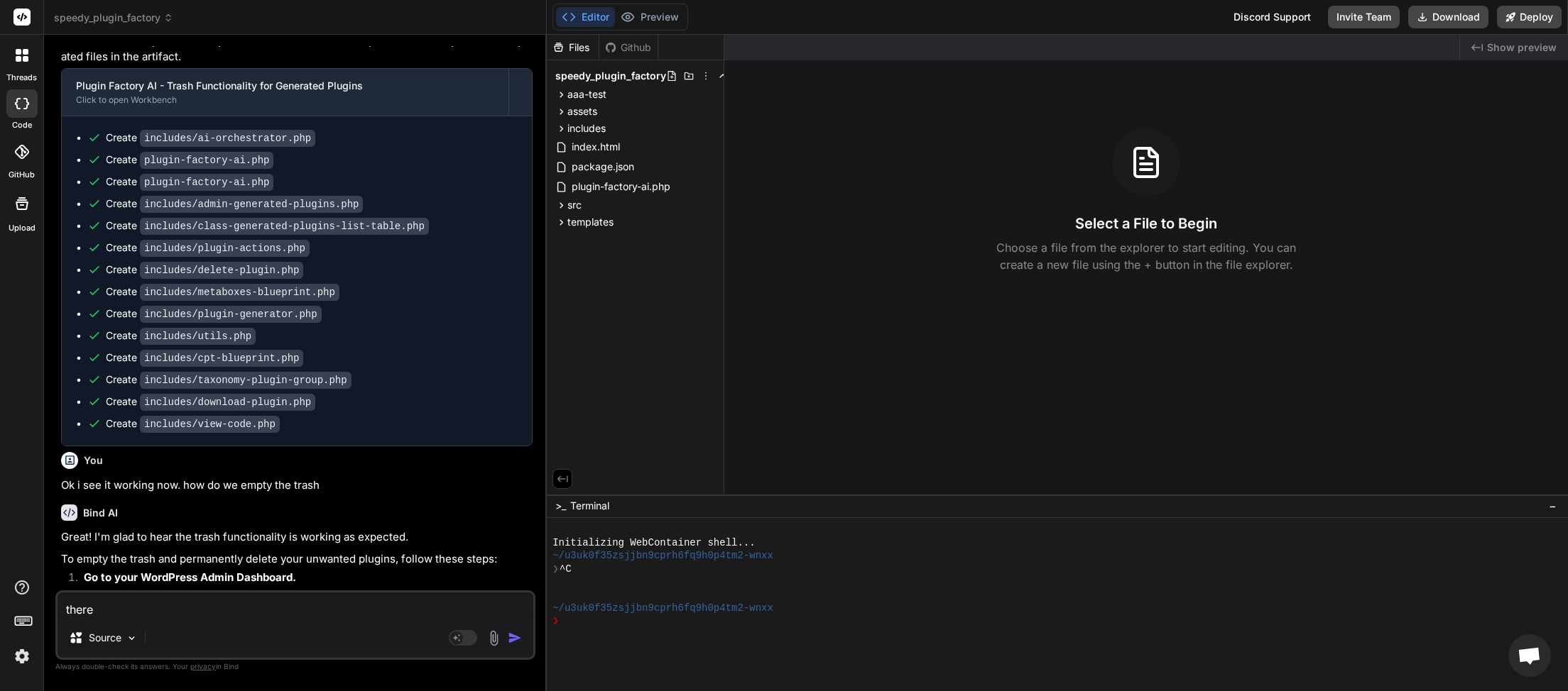
type textarea "x"
type textarea "there is"
type textarea "x"
type textarea "there is"
type textarea "x"
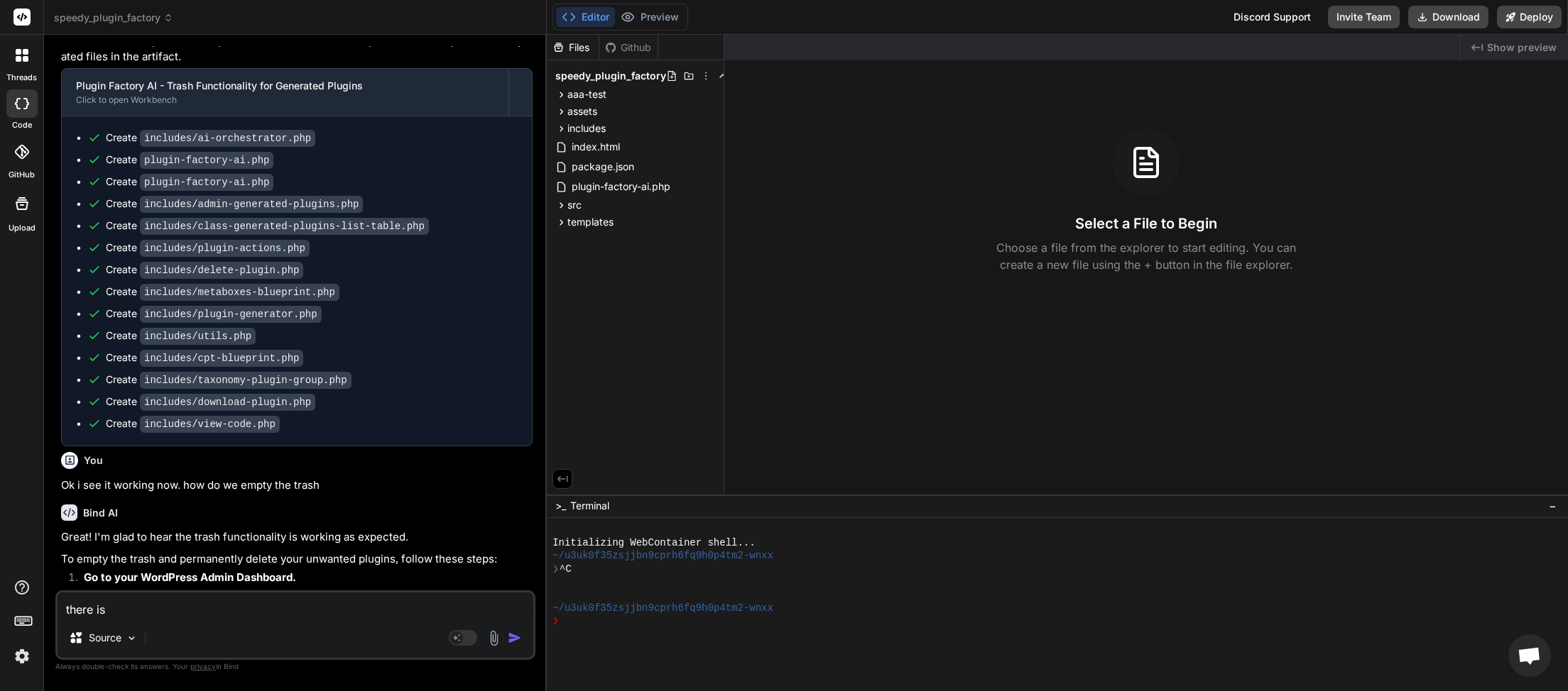
type textarea "there is n"
type textarea "x"
type textarea "there is no"
type textarea "x"
type textarea "there is no"
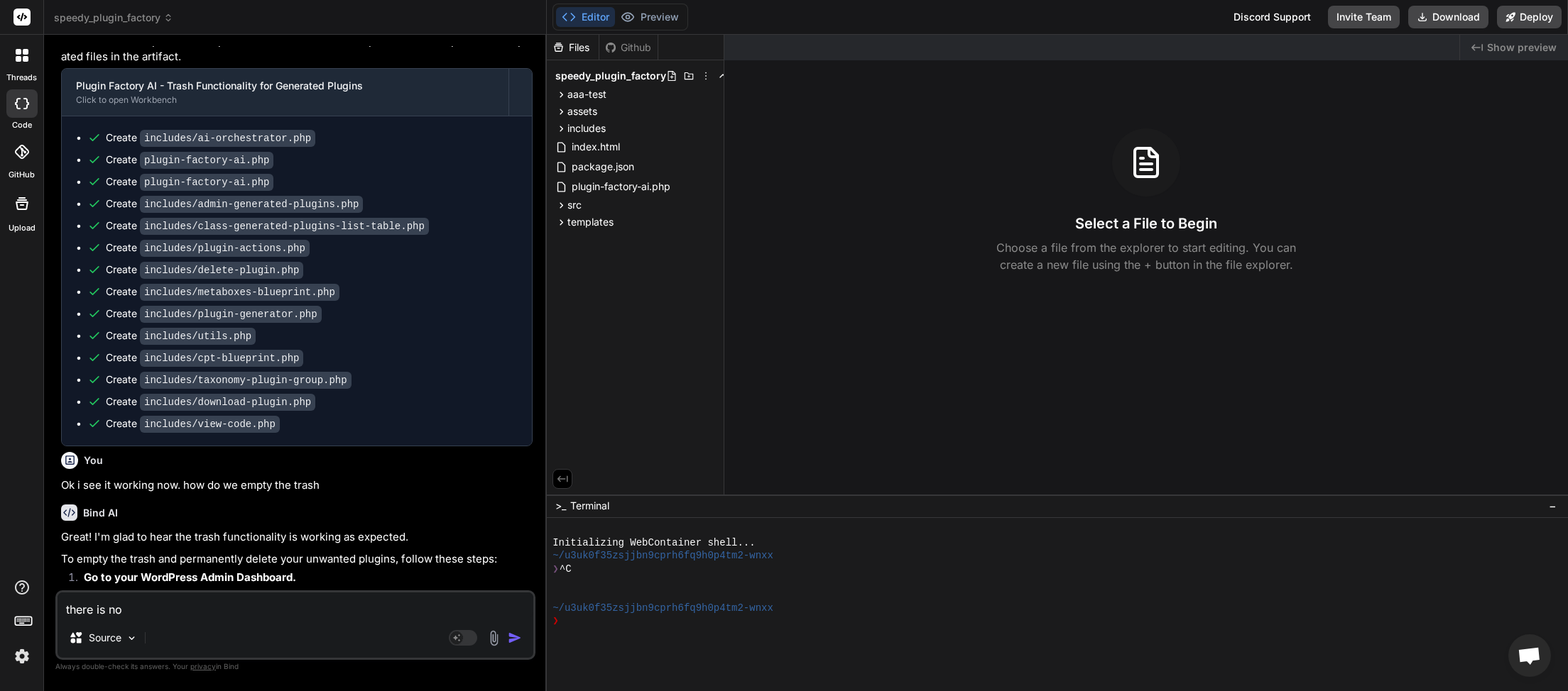
type textarea "x"
type textarea "there is no t"
type textarea "x"
type textarea "there is no tr"
type textarea "x"
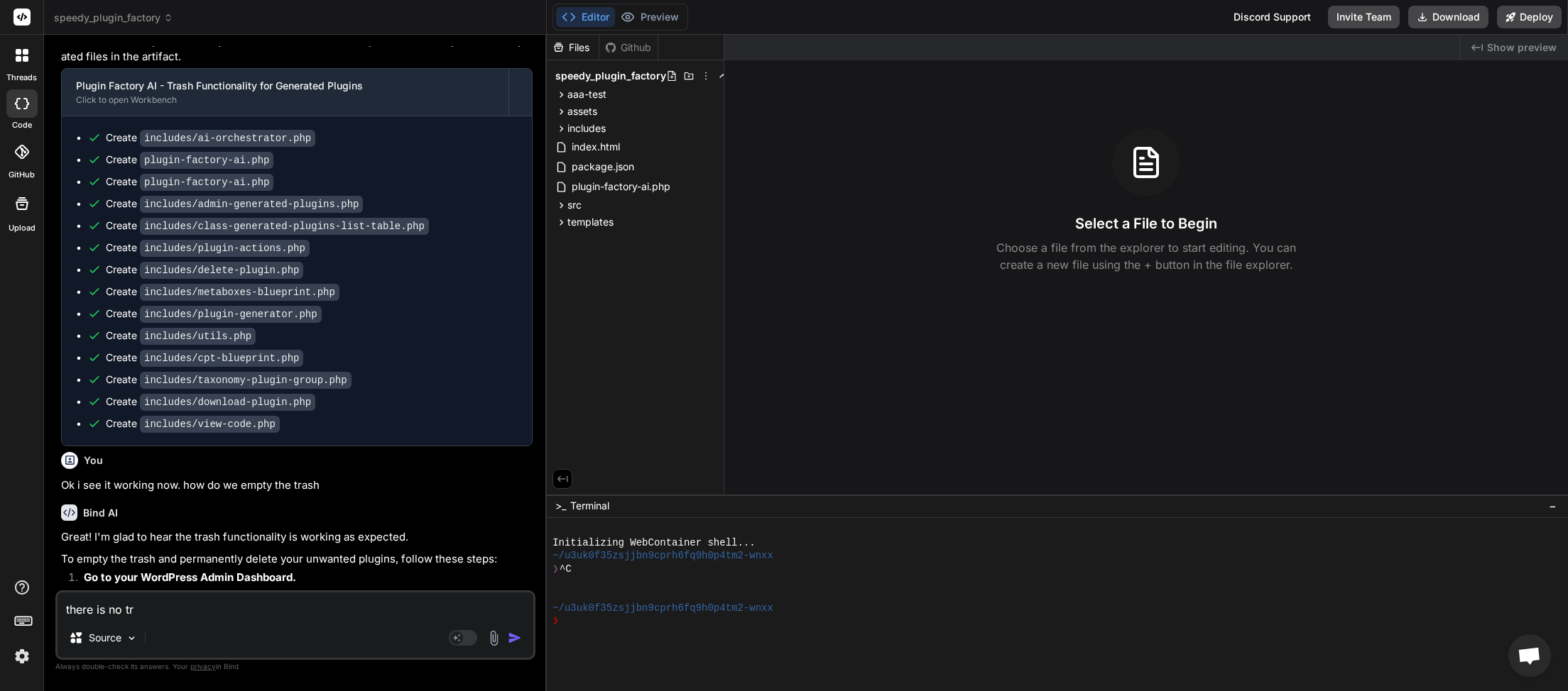
type textarea "there is no tra"
type textarea "x"
type textarea "there is no tras"
type textarea "x"
type textarea "there is no trash"
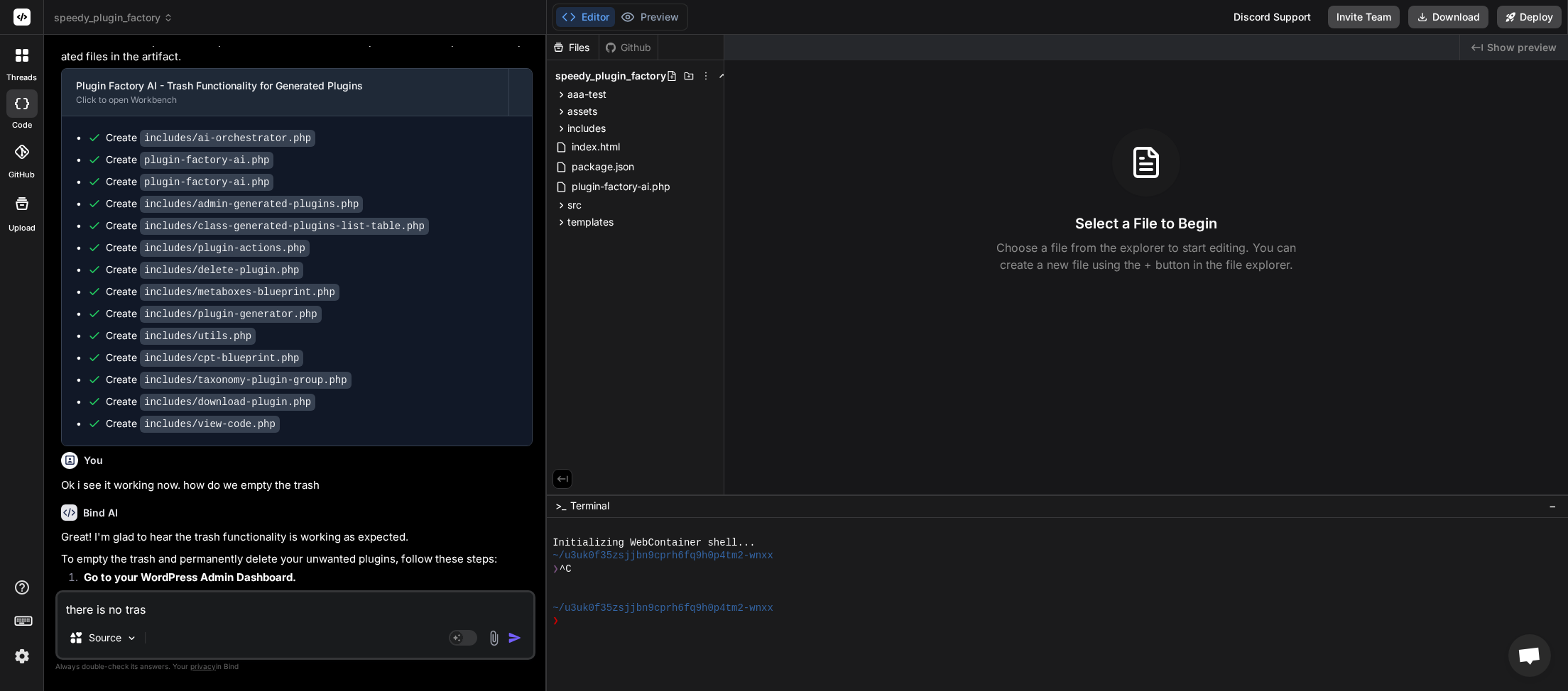
type textarea "x"
type textarea "there is no trash"
type textarea "x"
type textarea "there is no trash l;"
type textarea "x"
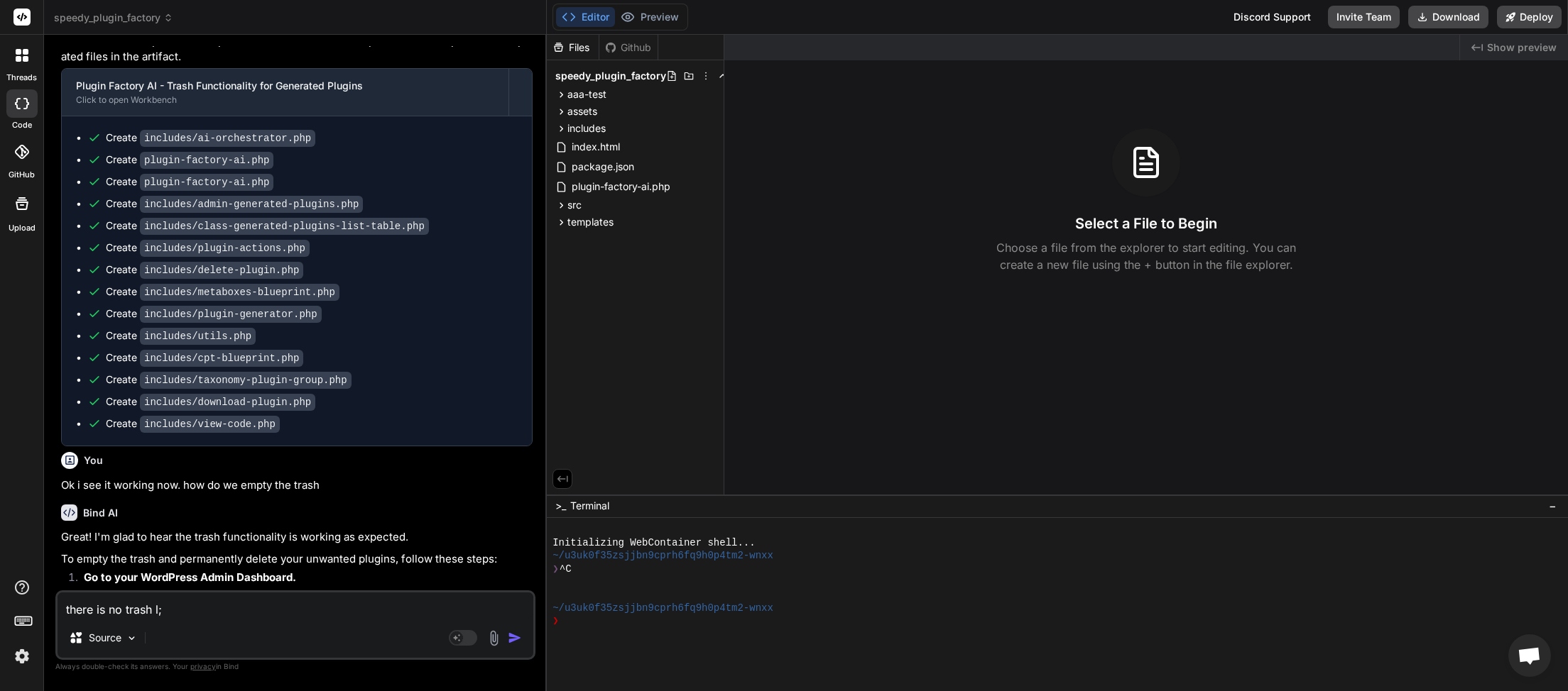
type textarea "there is no trash l"
type textarea "x"
type textarea "there is no trash li"
type textarea "x"
type textarea "there is no trash lin"
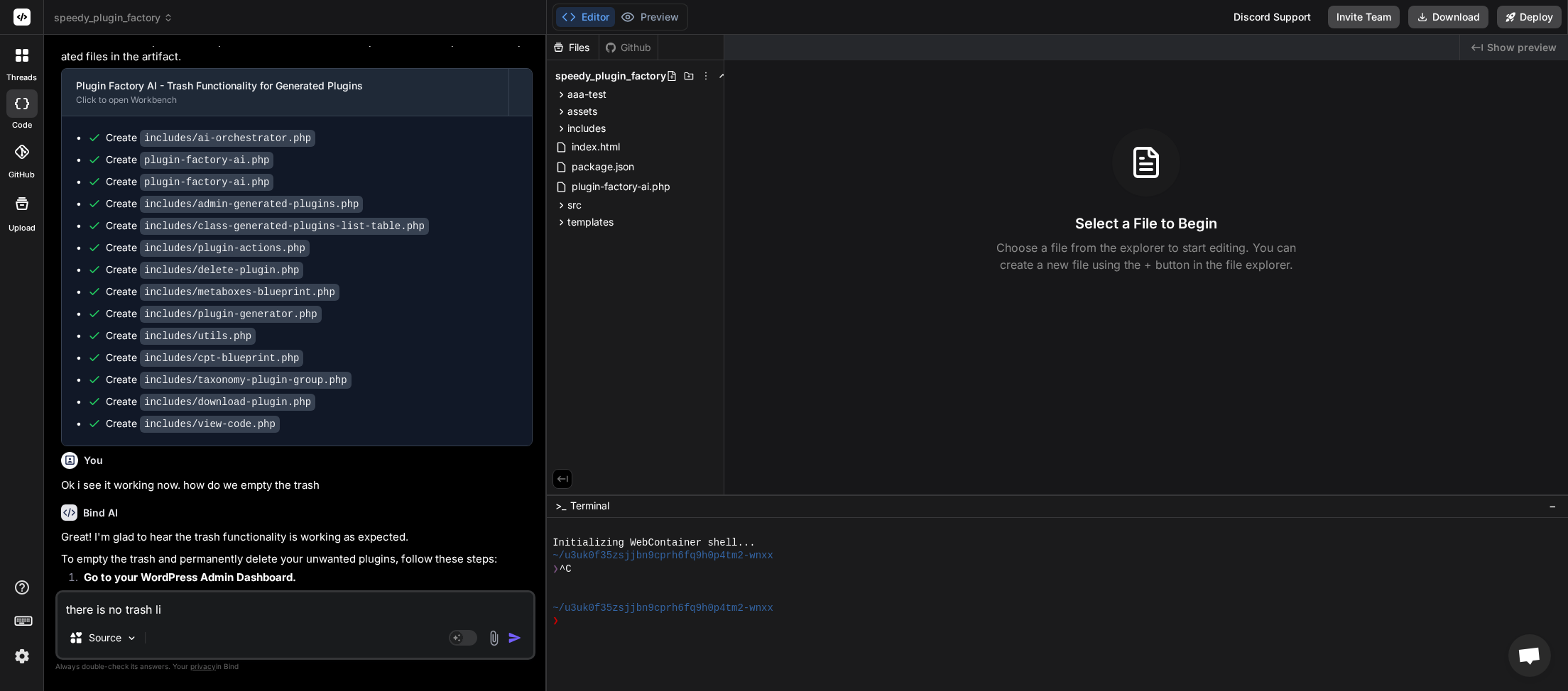
type textarea "x"
type textarea "there is no trash link"
type textarea "x"
type textarea "there is no trash link"
type textarea "x"
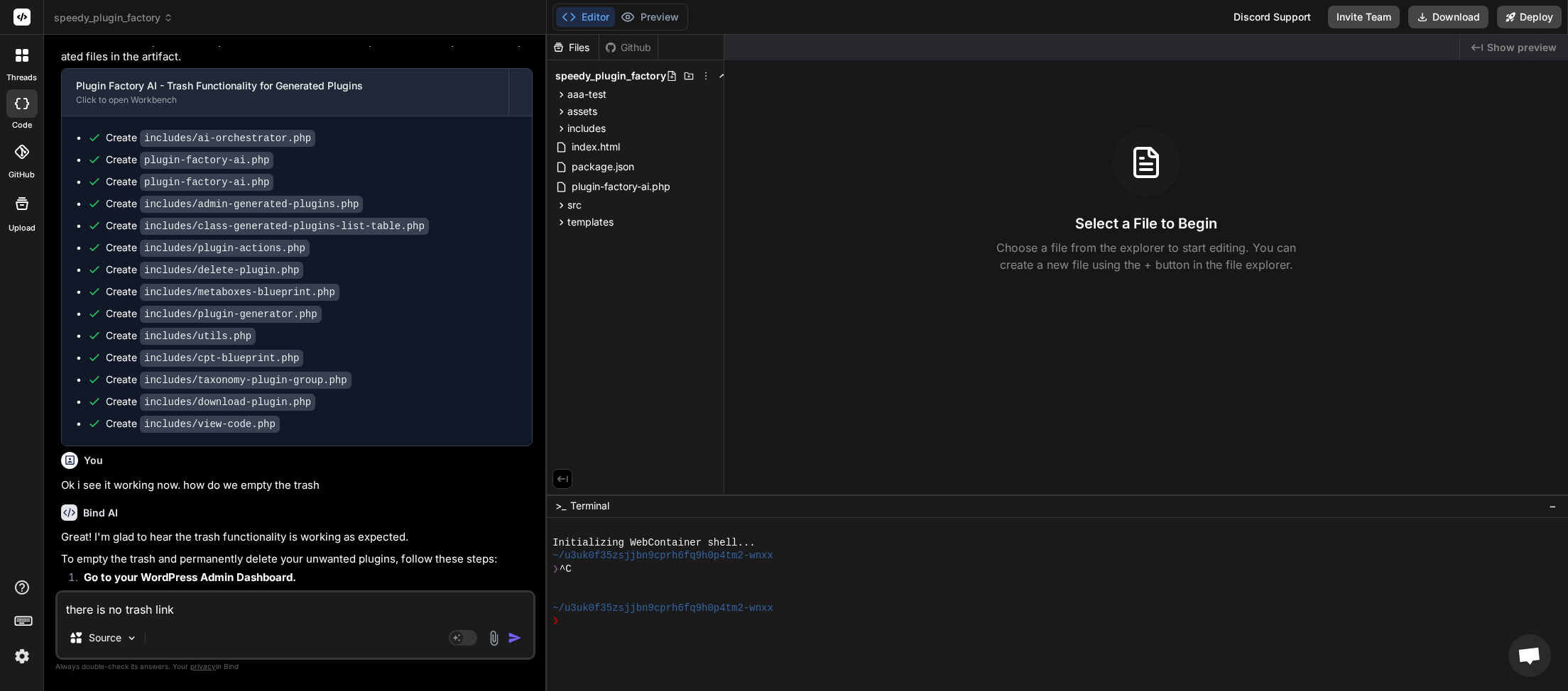
type textarea "there is no trash link u"
type textarea "x"
type textarea "there is no trash link un"
type textarea "x"
type textarea "there is no trash link und"
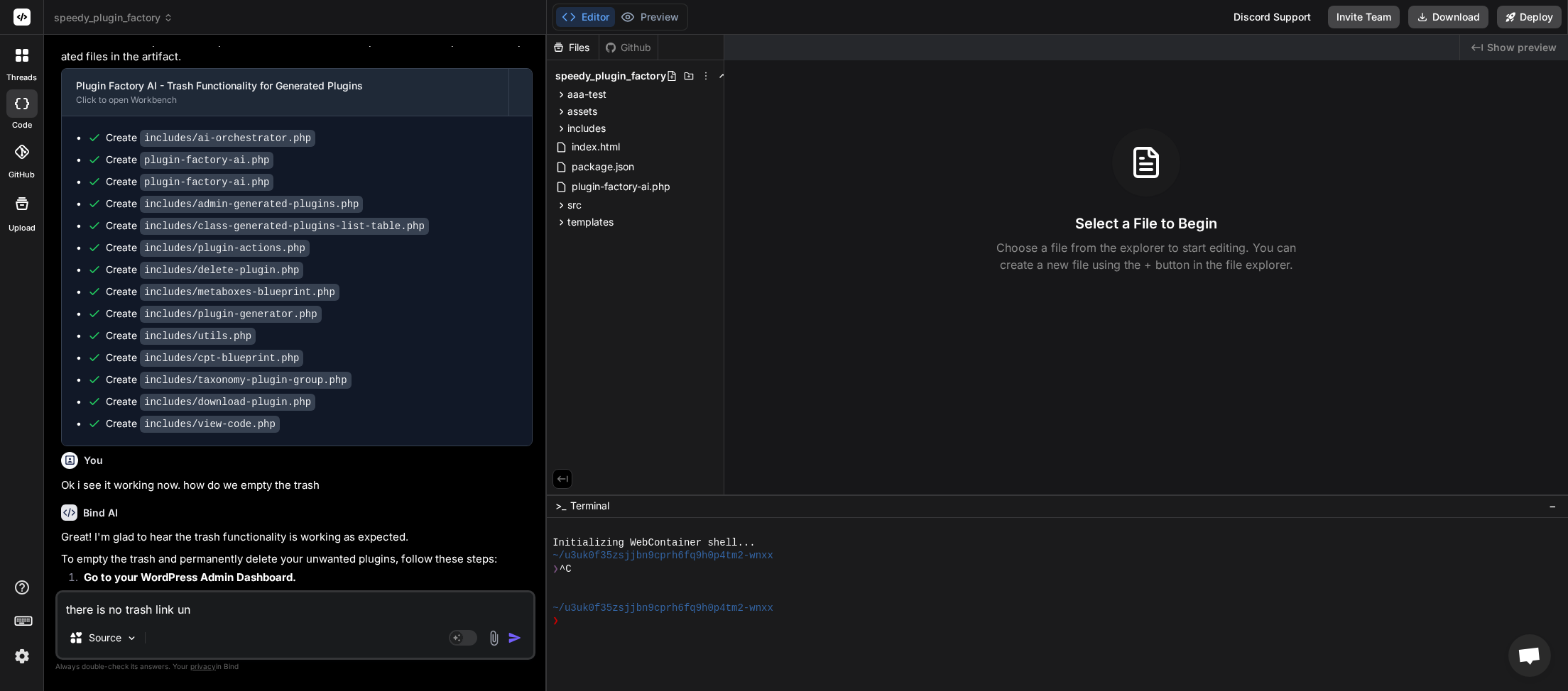
type textarea "x"
type textarea "there is no trash link unde"
type textarea "x"
type textarea "there is no trash link under"
type textarea "x"
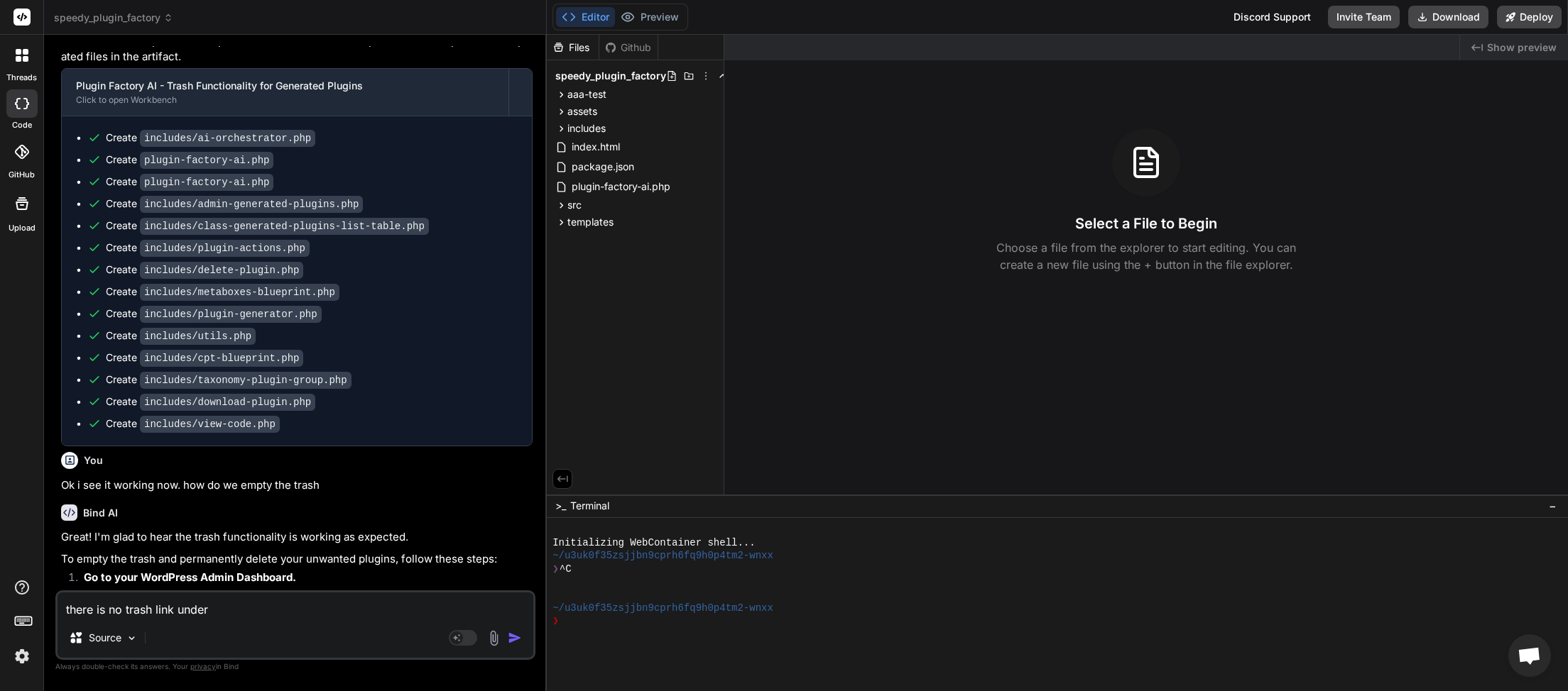
type textarea "there is no trash link under"
type textarea "x"
type textarea "there is no trash link under f"
type textarea "x"
type textarea "there is no trash link under"
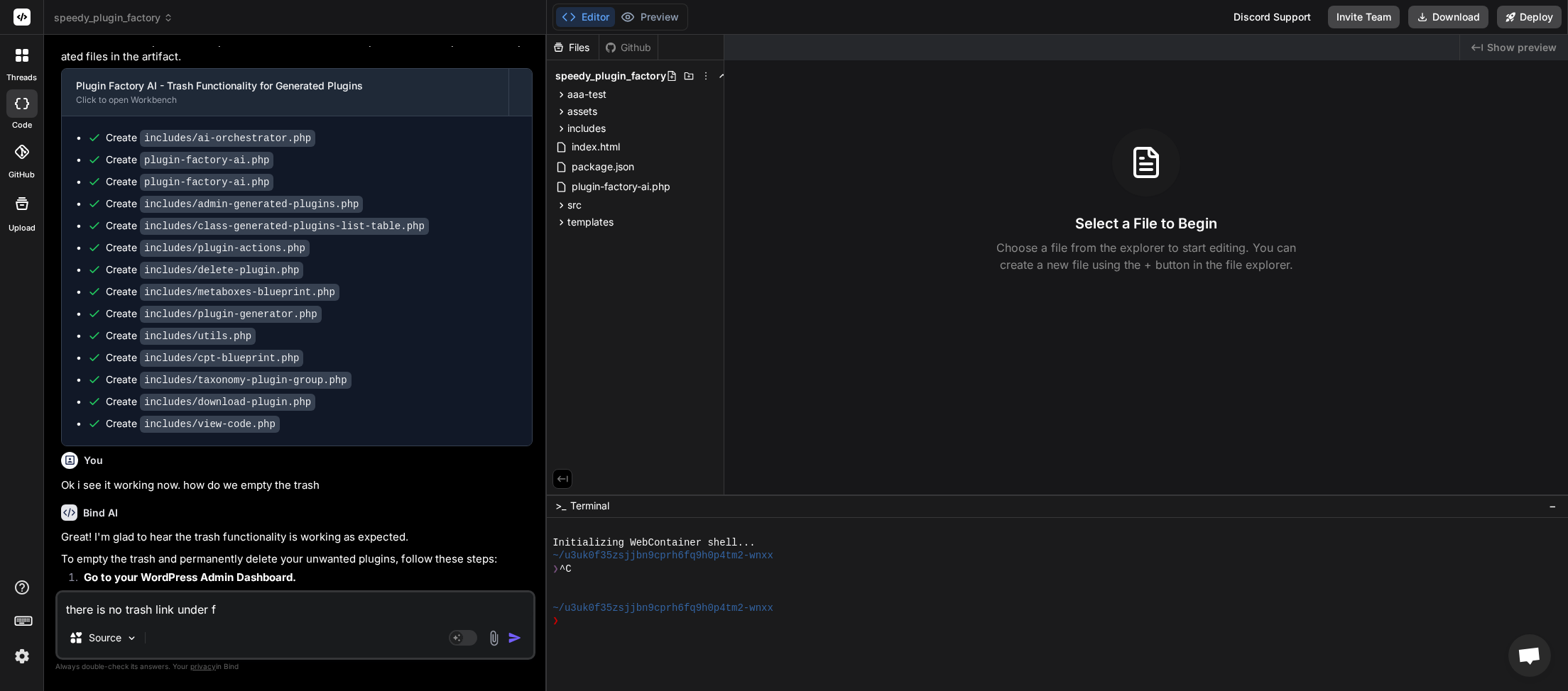
type textarea "x"
type textarea "there is no trash link under g"
type textarea "x"
type textarea "there is no trash link under ge"
type textarea "x"
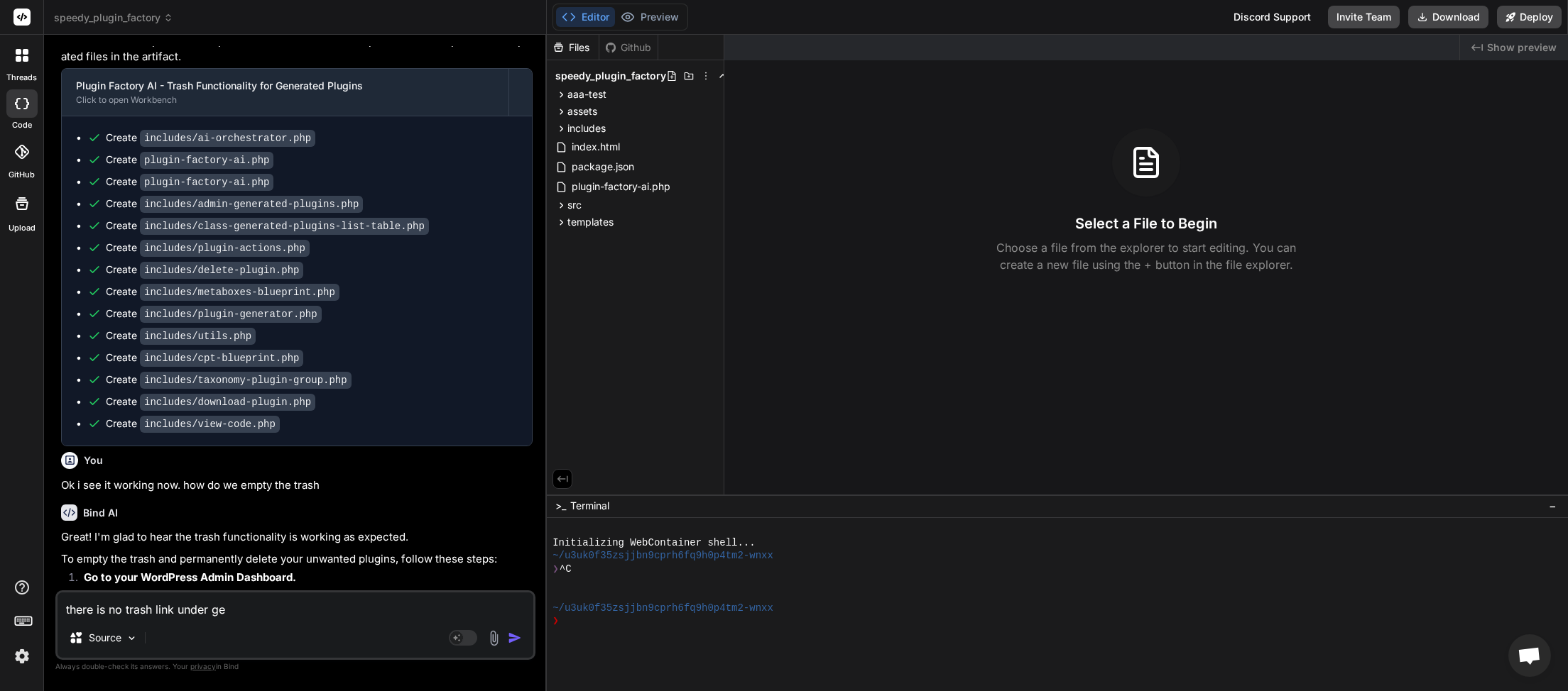
type textarea "there is no trash link under gen"
type textarea "x"
type textarea "there is no trash link under gene"
type textarea "x"
type textarea "there is no trash link under gener"
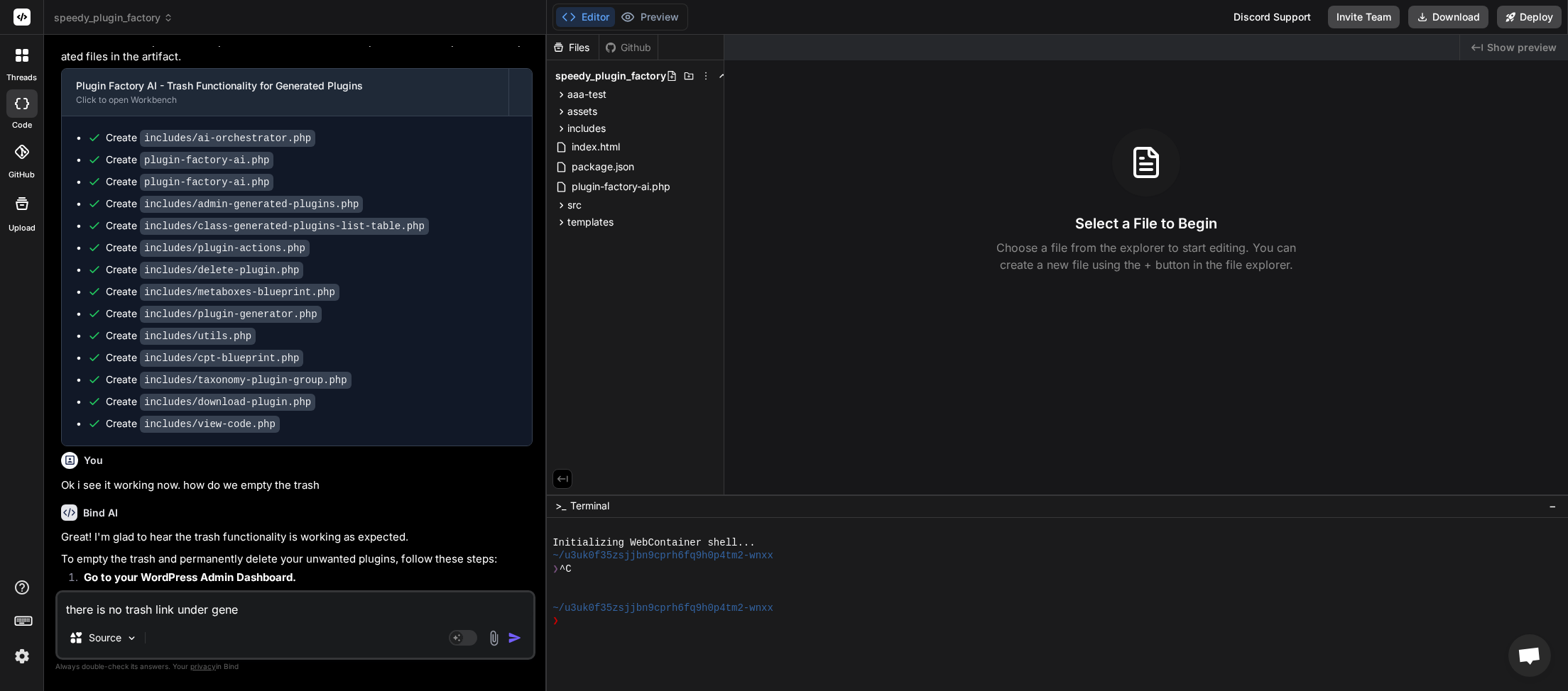
type textarea "x"
type textarea "there is no trash link under genera"
type textarea "x"
type textarea "there is no trash link under generat"
type textarea "x"
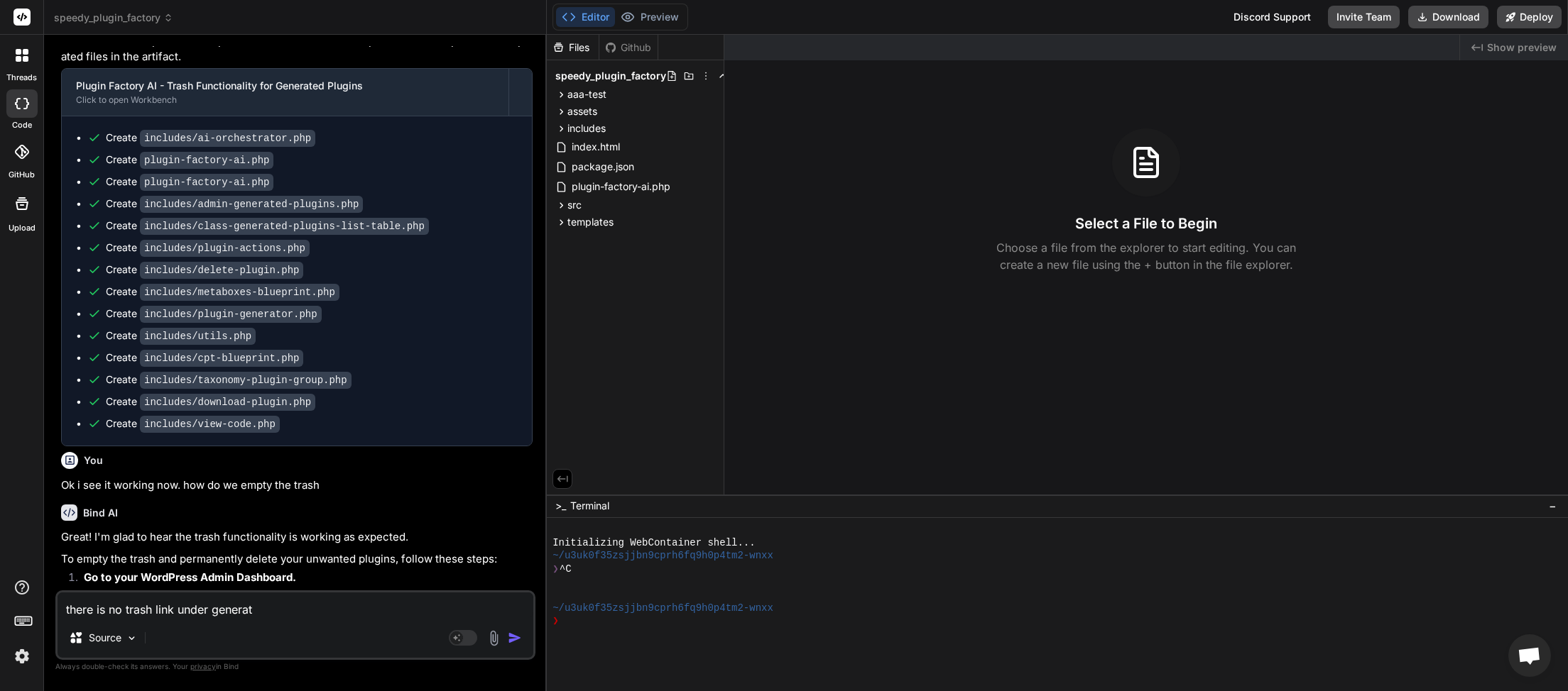
type textarea "there is no trash link under generate"
type textarea "x"
type textarea "there is no trash link under generated"
type textarea "x"
type textarea "there is no trash link under generated"
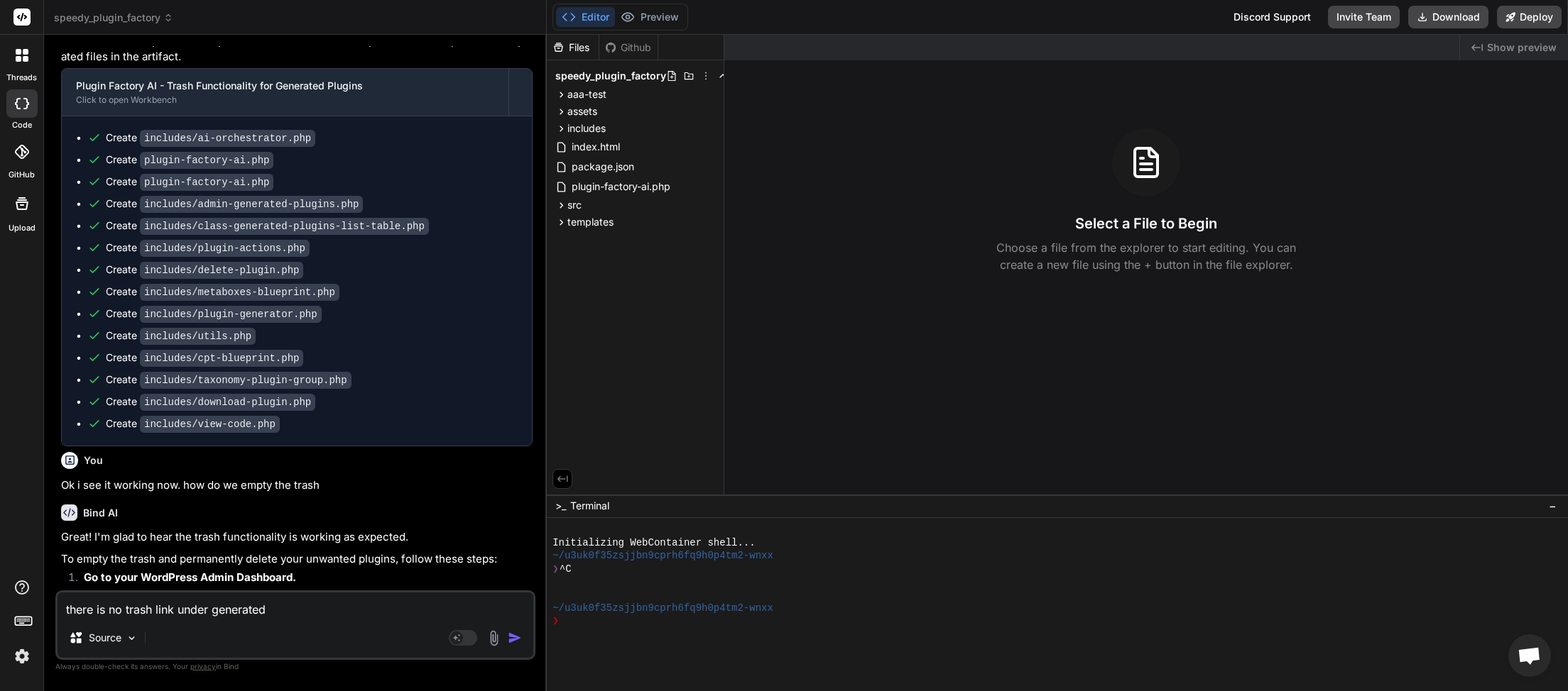
type textarea "x"
type textarea "there is no trash link under generated p"
type textarea "x"
type textarea "there is no trash link under generated pl"
type textarea "x"
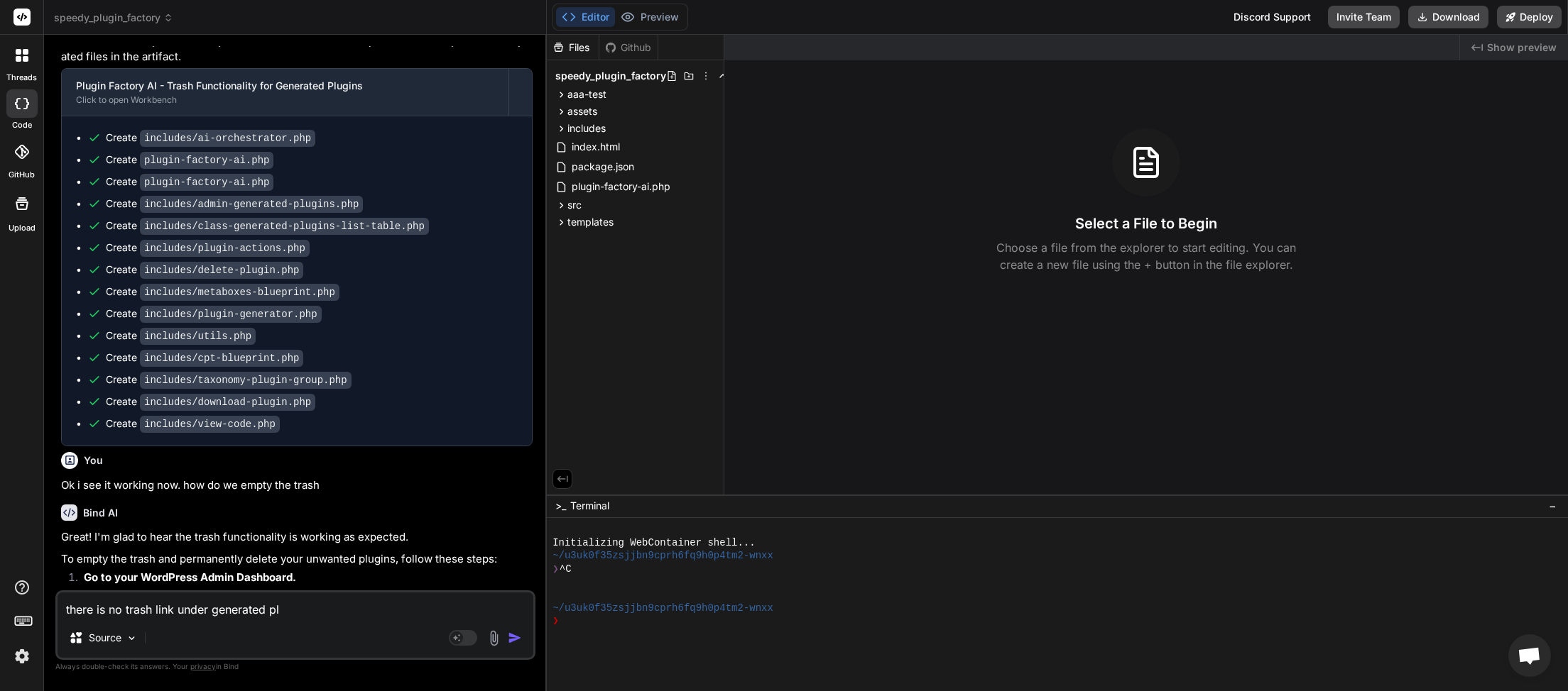
type textarea "there is no trash link under generated plu"
type textarea "x"
type textarea "there is no trash link under generated pluf"
type textarea "x"
type textarea "there is no trash link under generated plu"
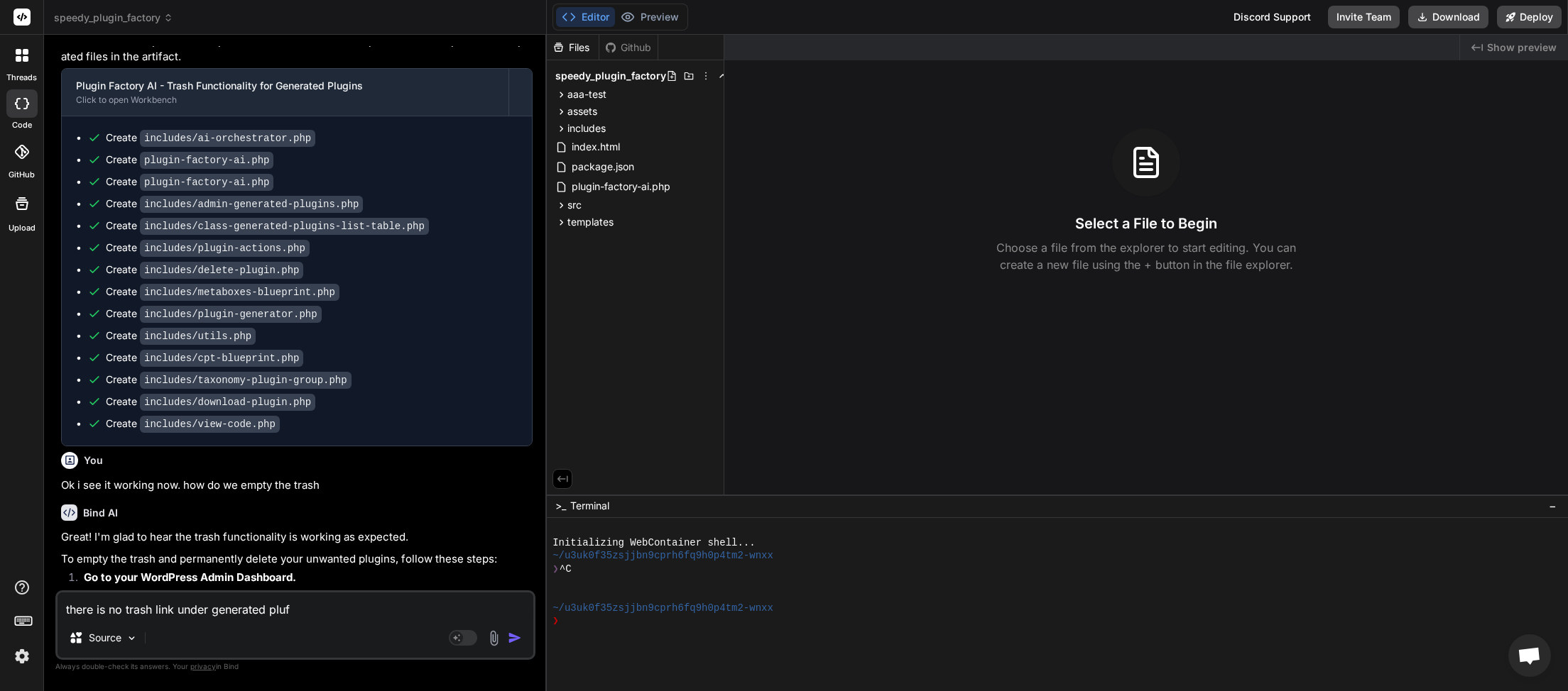
type textarea "x"
type textarea "there is no trash link under generated plug"
type textarea "x"
type textarea "there is no trash link under generated plugi"
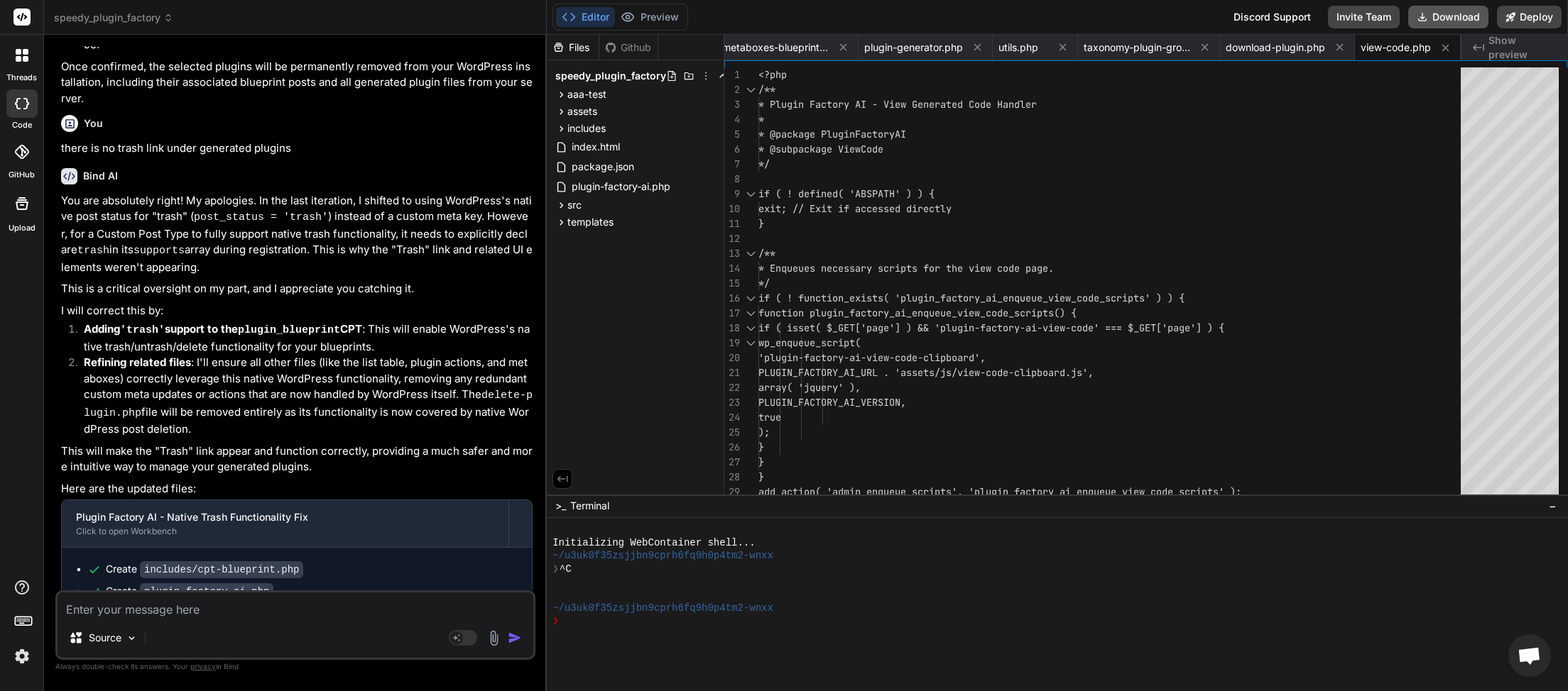
scroll to position [0, 671]
click at [1432, 13] on button "Download" at bounding box center [1449, 17] width 80 height 22
click at [1439, 11] on button "Download" at bounding box center [1449, 17] width 80 height 22
click at [145, 609] on textarea at bounding box center [295, 605] width 476 height 25
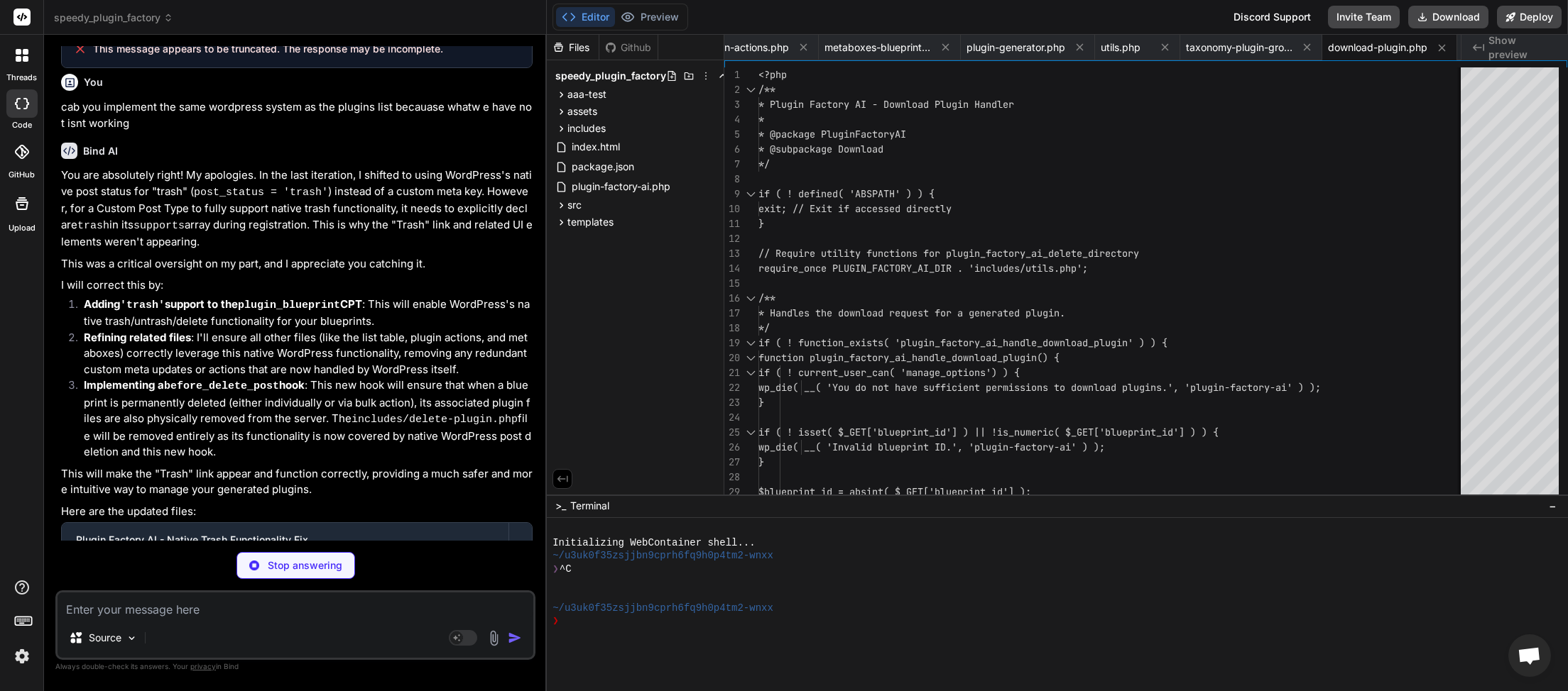
scroll to position [21446, 0]
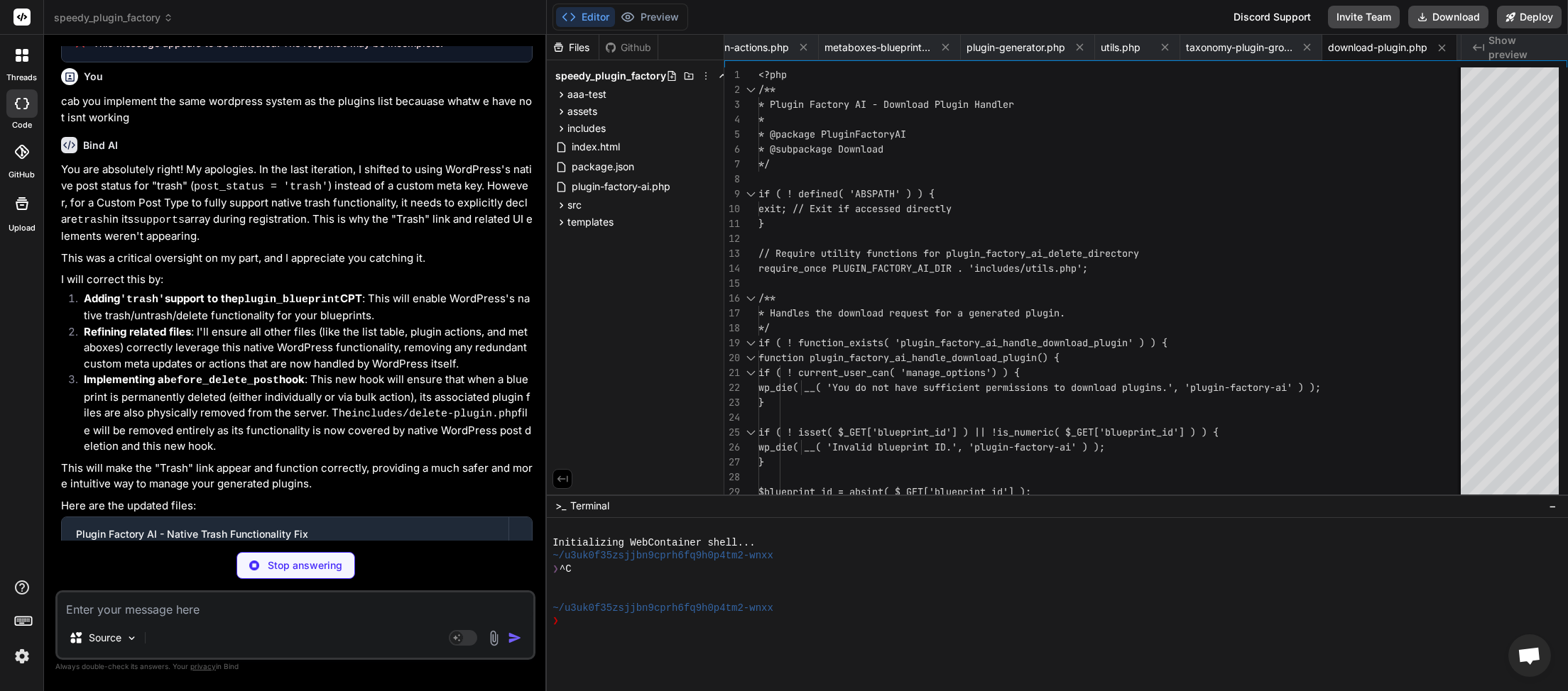
click at [260, 608] on textarea at bounding box center [295, 605] width 476 height 25
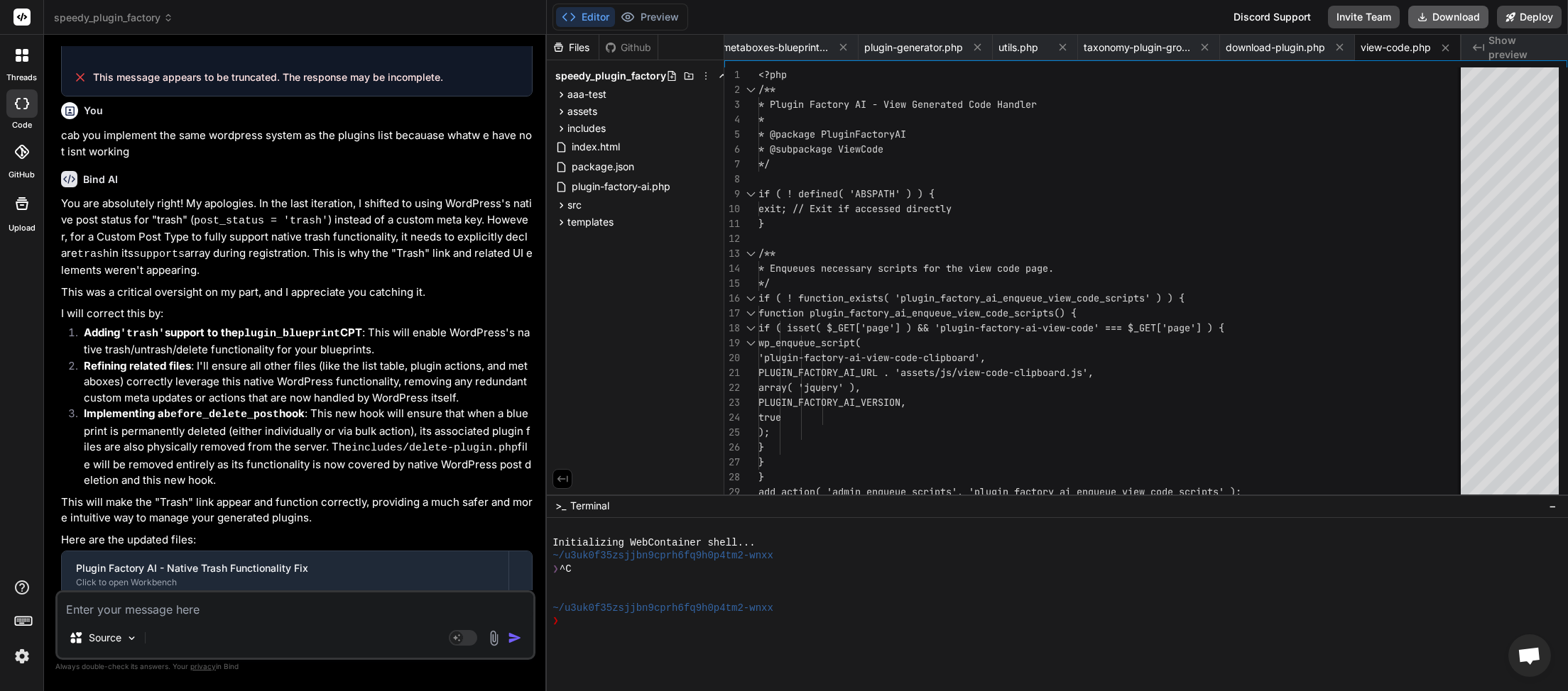
scroll to position [0, 670]
click at [1430, 18] on button "Download" at bounding box center [1449, 17] width 80 height 22
click at [239, 610] on textarea at bounding box center [295, 605] width 476 height 25
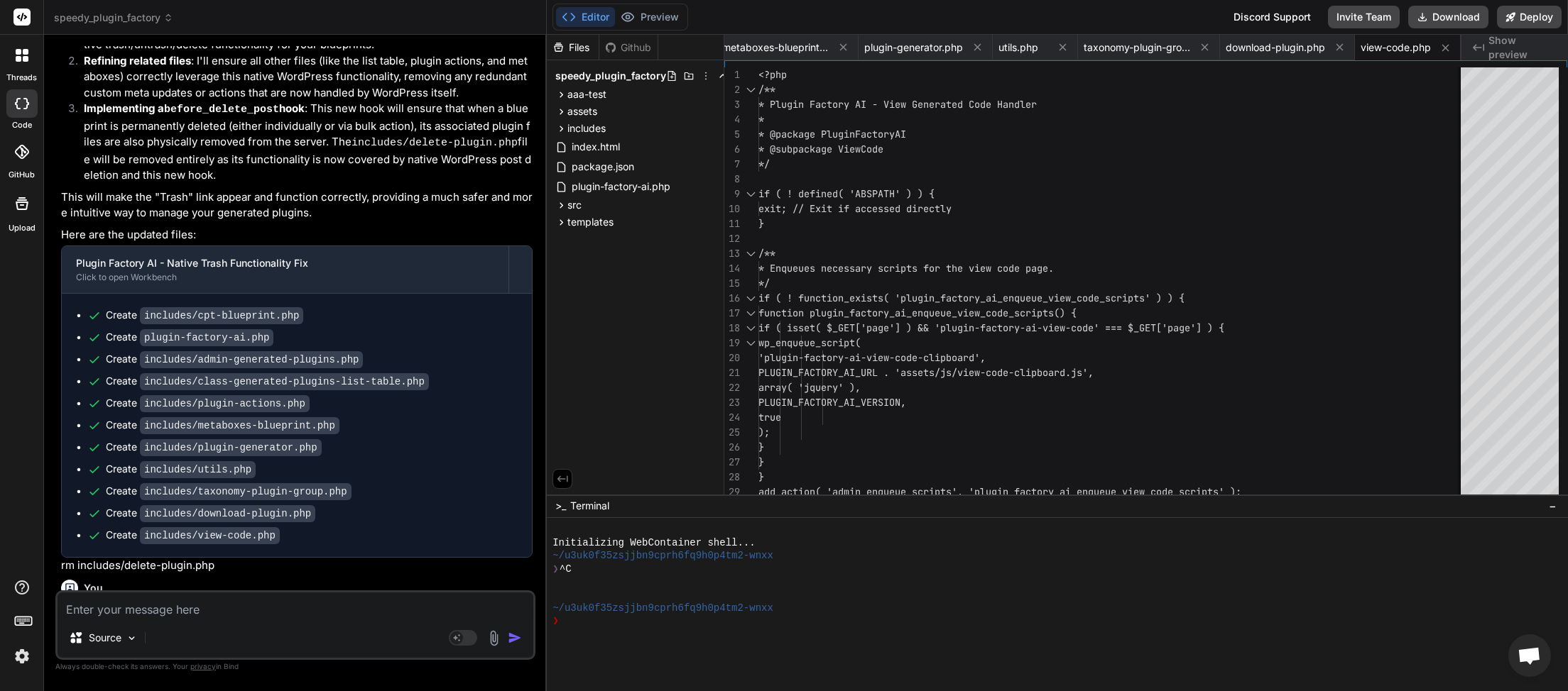
drag, startPoint x: 397, startPoint y: 491, endPoint x: 136, endPoint y: 506, distance: 261.4
copy li ""All", "Published", and "Trashed" ."
click at [145, 611] on textarea at bounding box center [295, 605] width 476 height 25
paste textarea ""All", "Published", and "Trashed"."
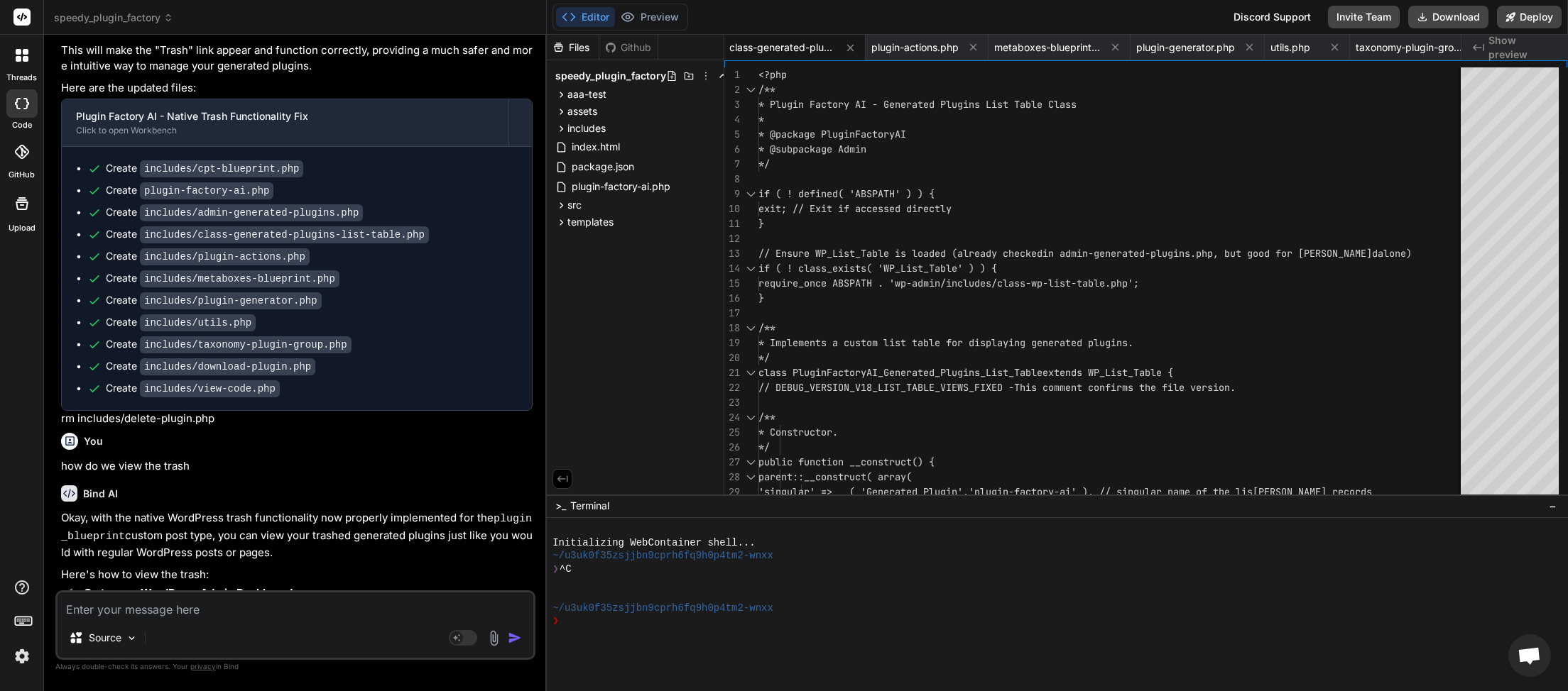
scroll to position [22058, 0]
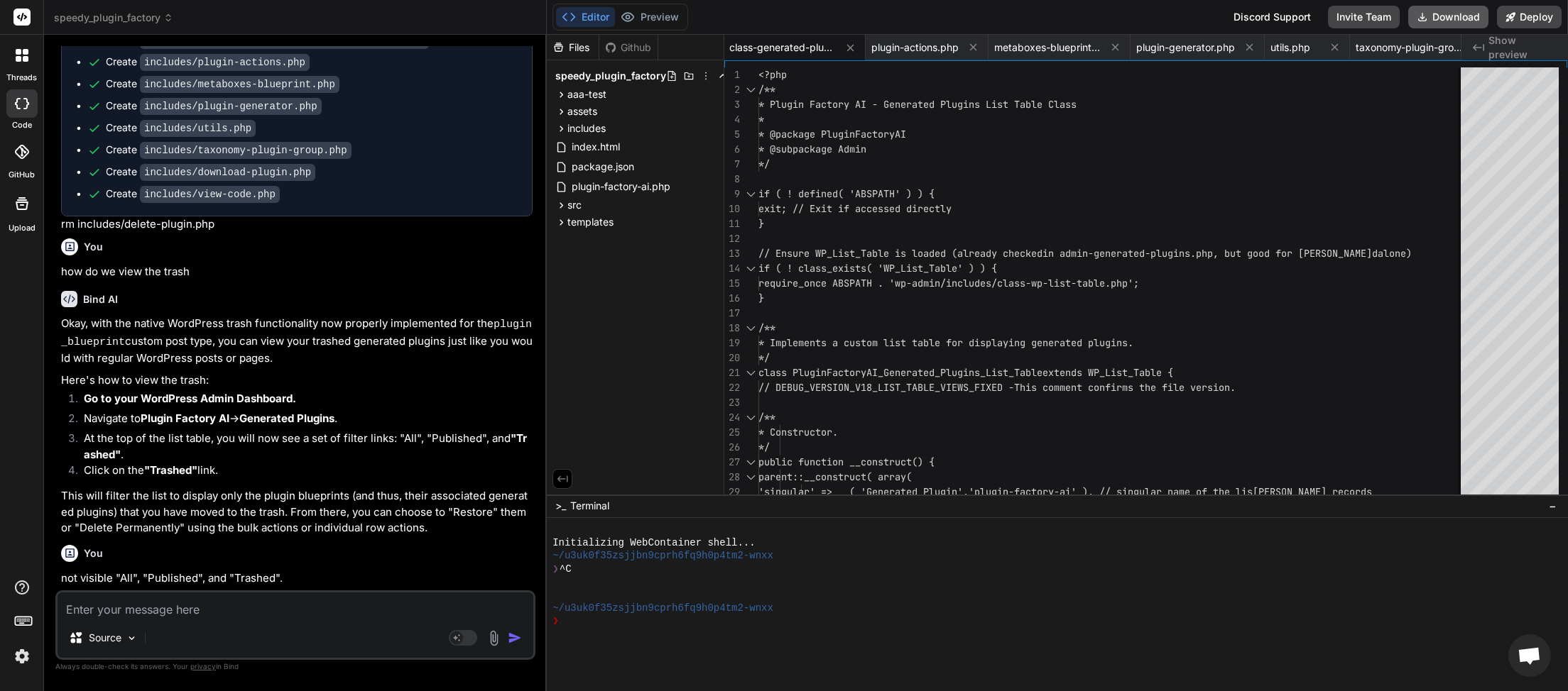
click at [1459, 25] on button "Download" at bounding box center [1449, 17] width 80 height 22
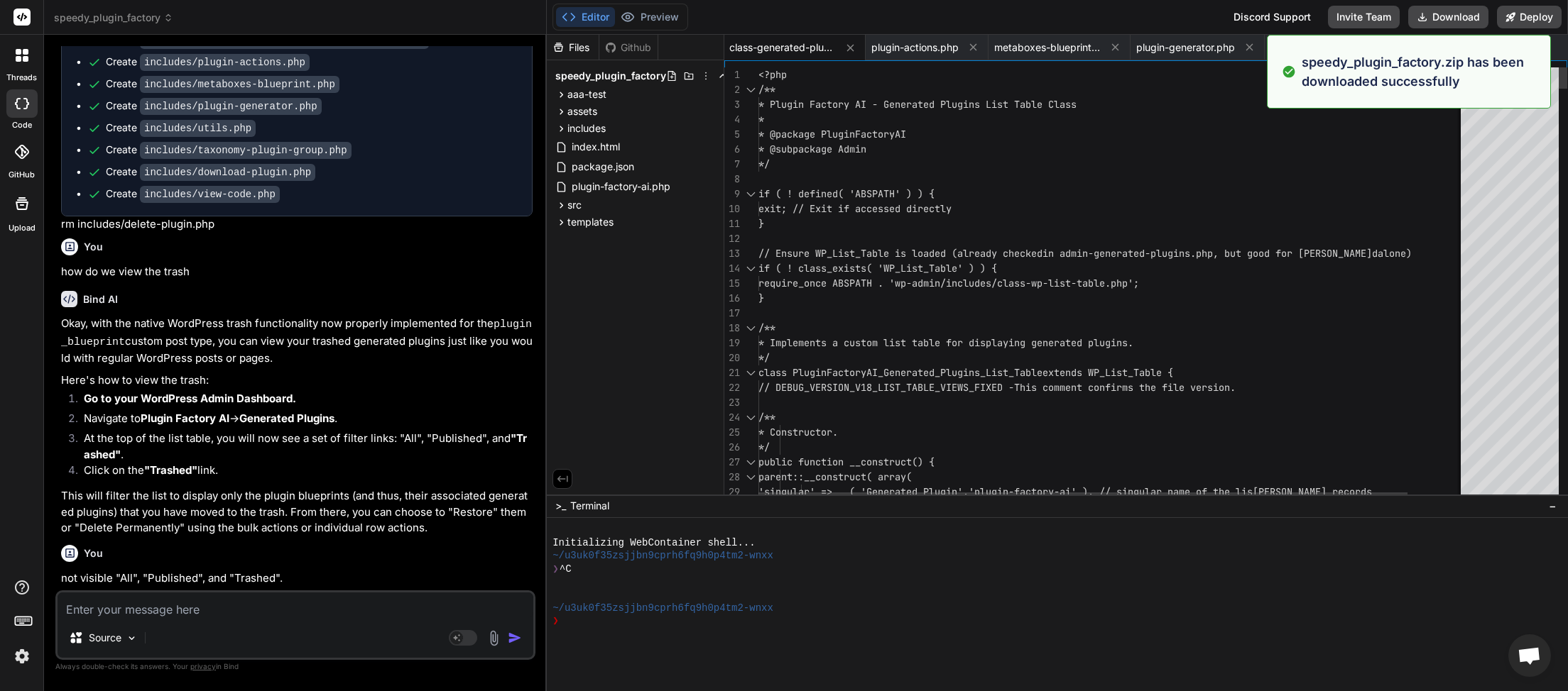
scroll to position [0, 395]
